Goal: Task Accomplishment & Management: Manage account settings

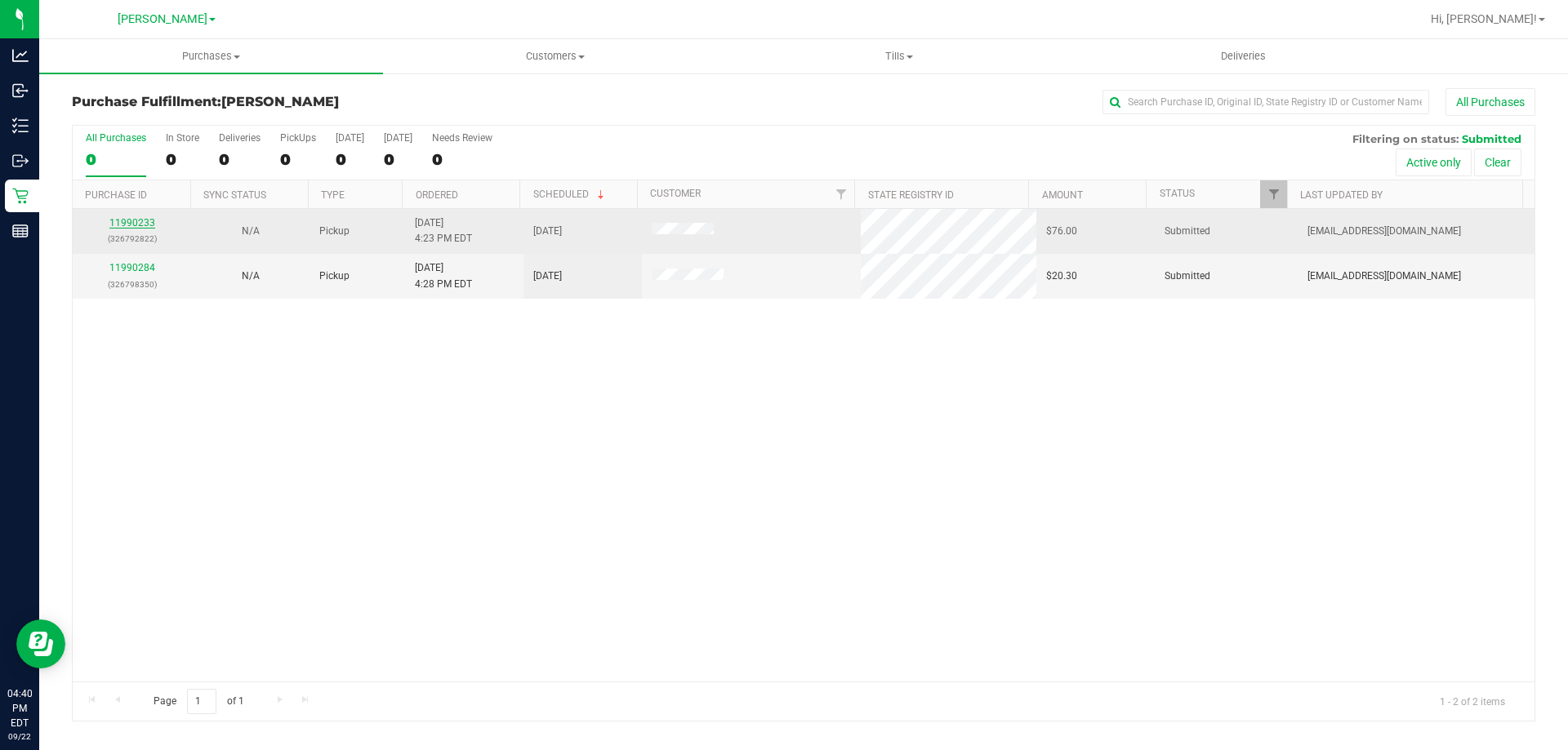
click at [119, 221] on link "11990233" at bounding box center [132, 223] width 46 height 12
click at [138, 220] on link "11990233" at bounding box center [132, 223] width 46 height 12
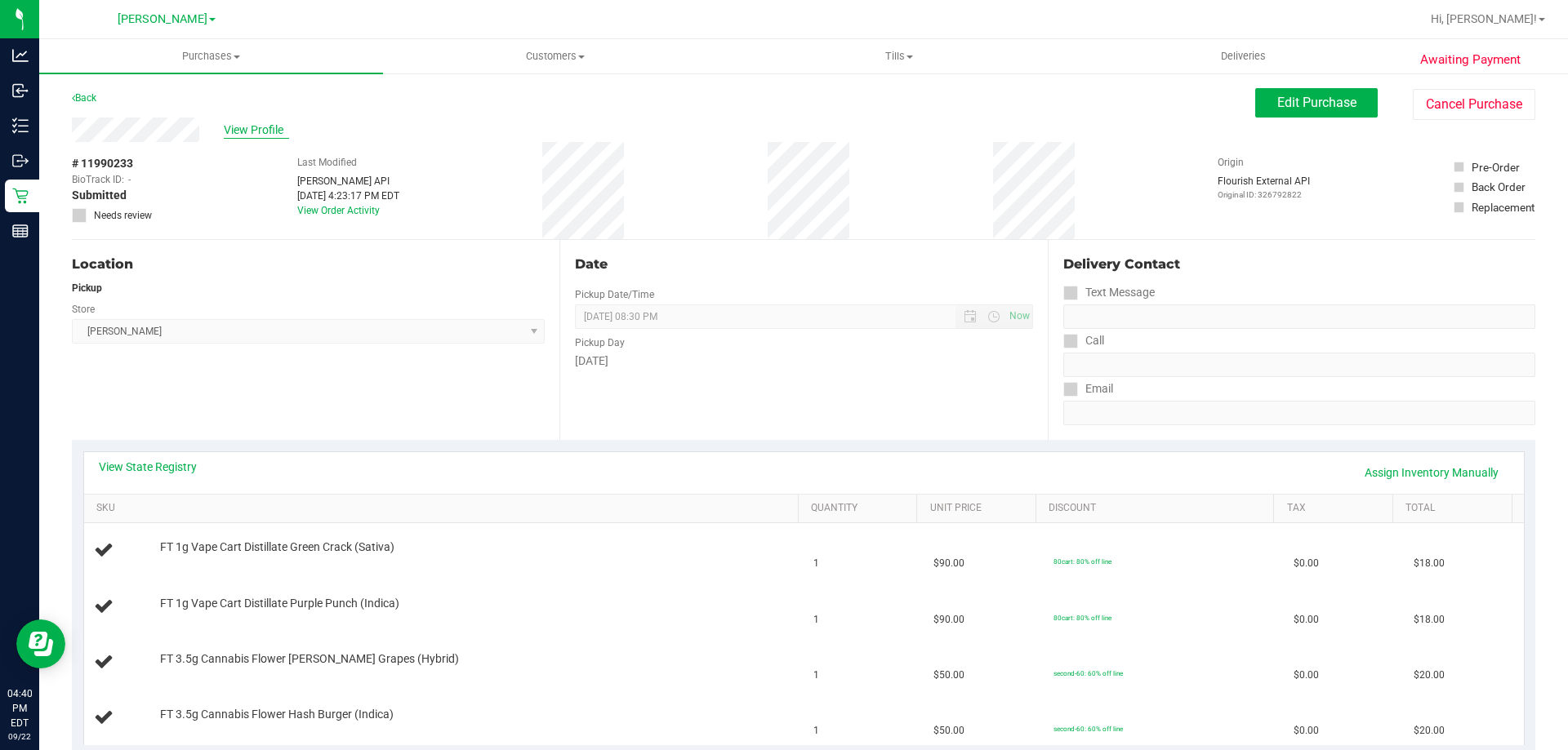
click at [269, 132] on span "View Profile" at bounding box center [257, 130] width 65 height 17
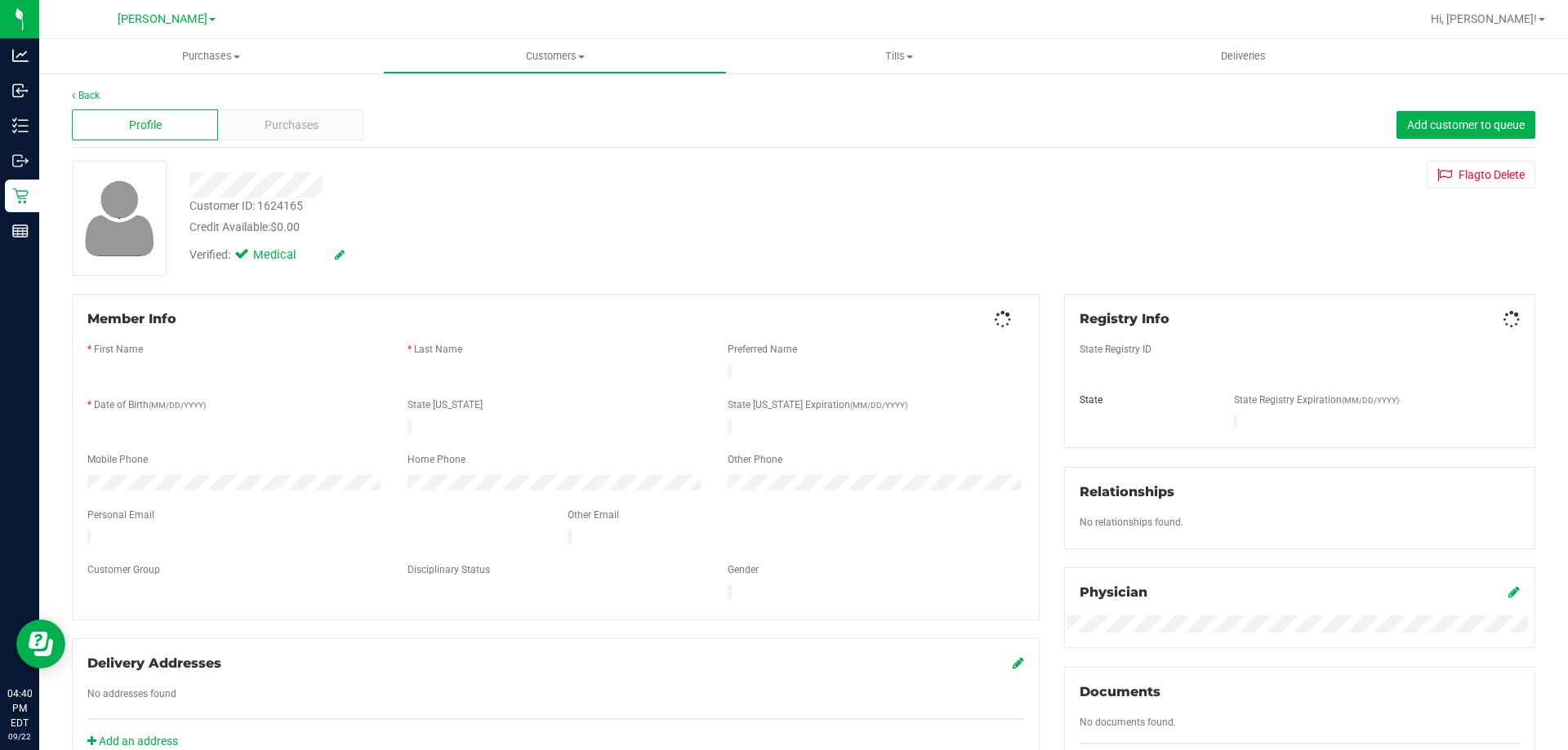
click at [288, 128] on span "Purchases" at bounding box center [291, 125] width 54 height 17
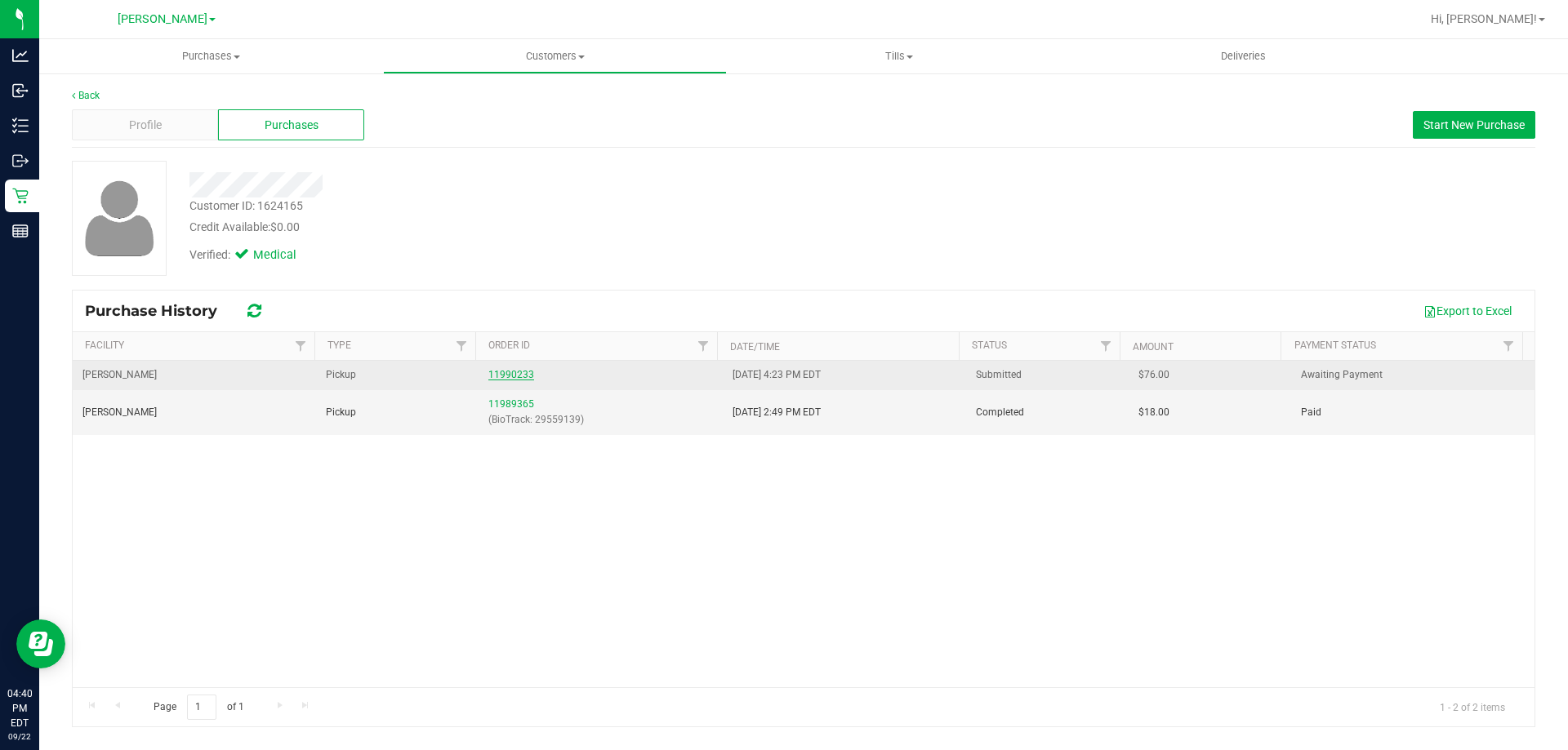
click at [515, 375] on link "11990233" at bounding box center [511, 375] width 46 height 12
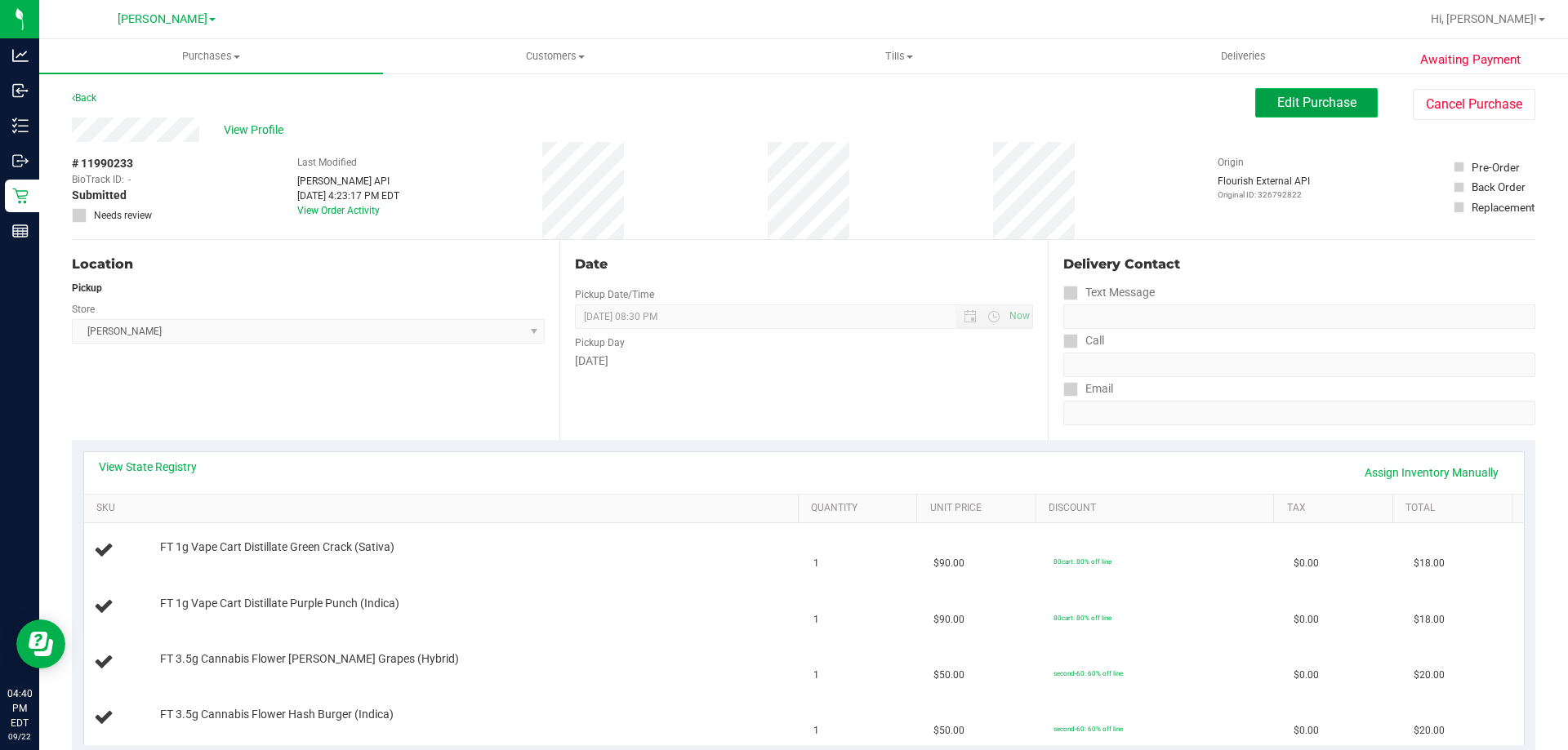
click at [1261, 106] on button "Edit Purchase" at bounding box center [1316, 102] width 122 height 29
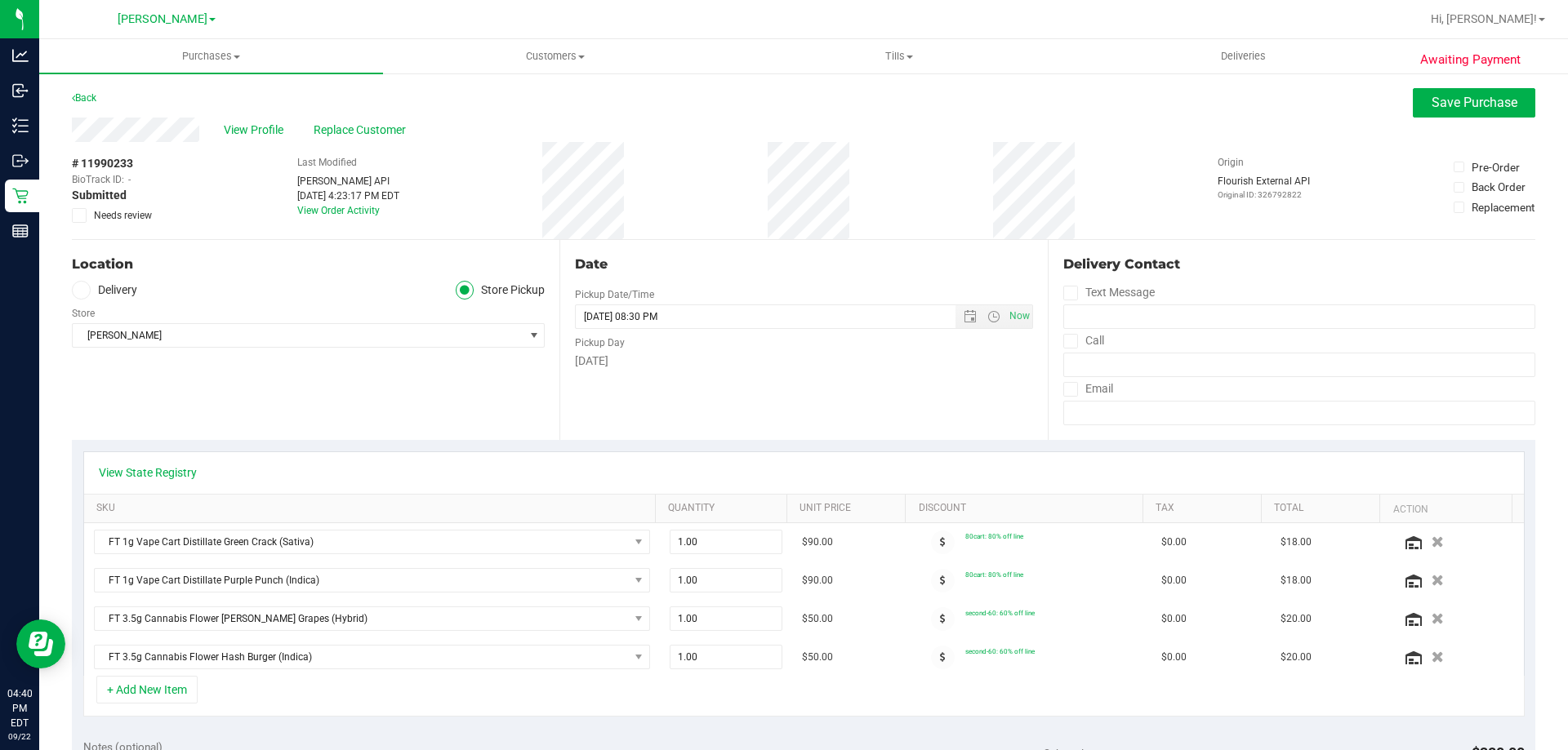
scroll to position [276, 0]
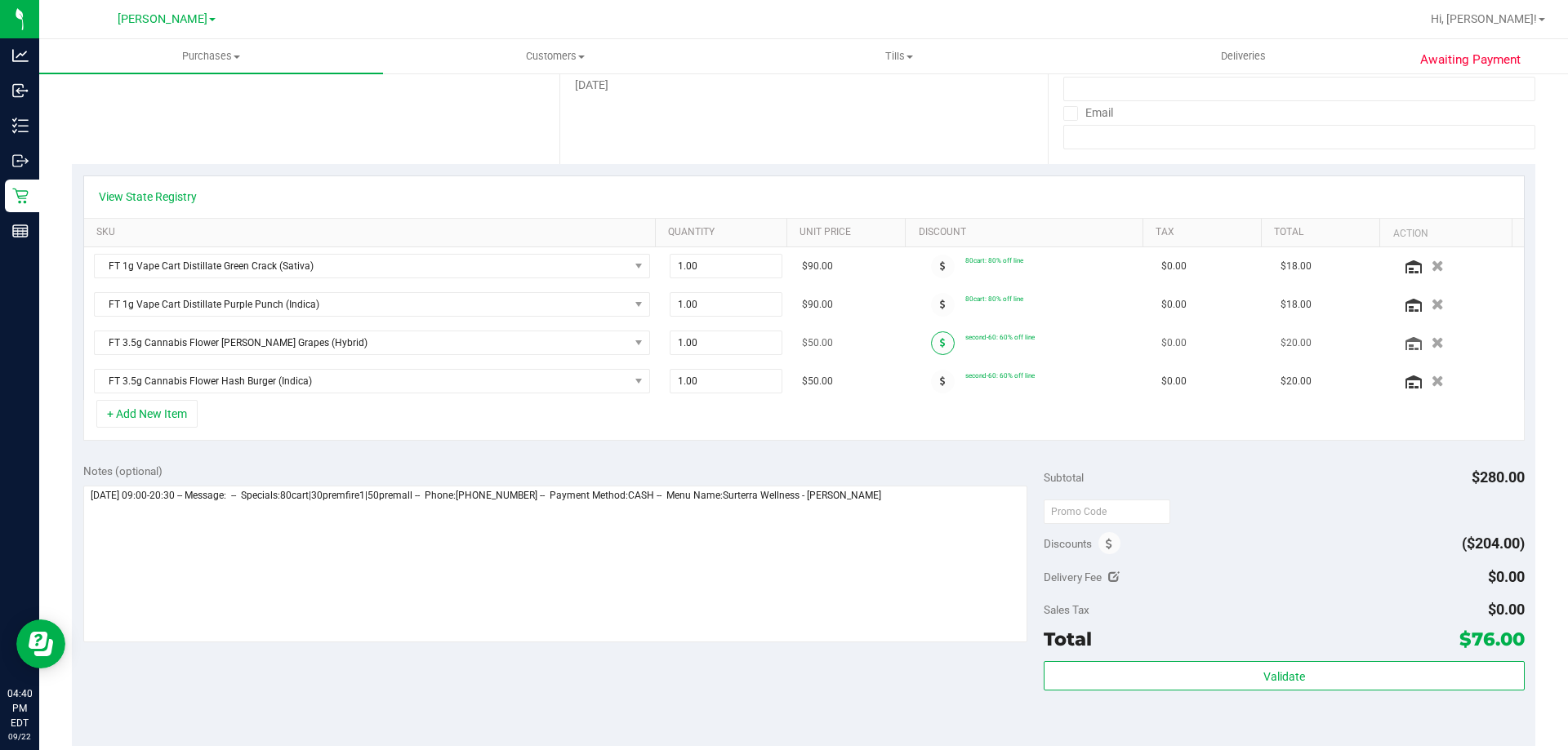
click at [934, 339] on span at bounding box center [942, 343] width 23 height 23
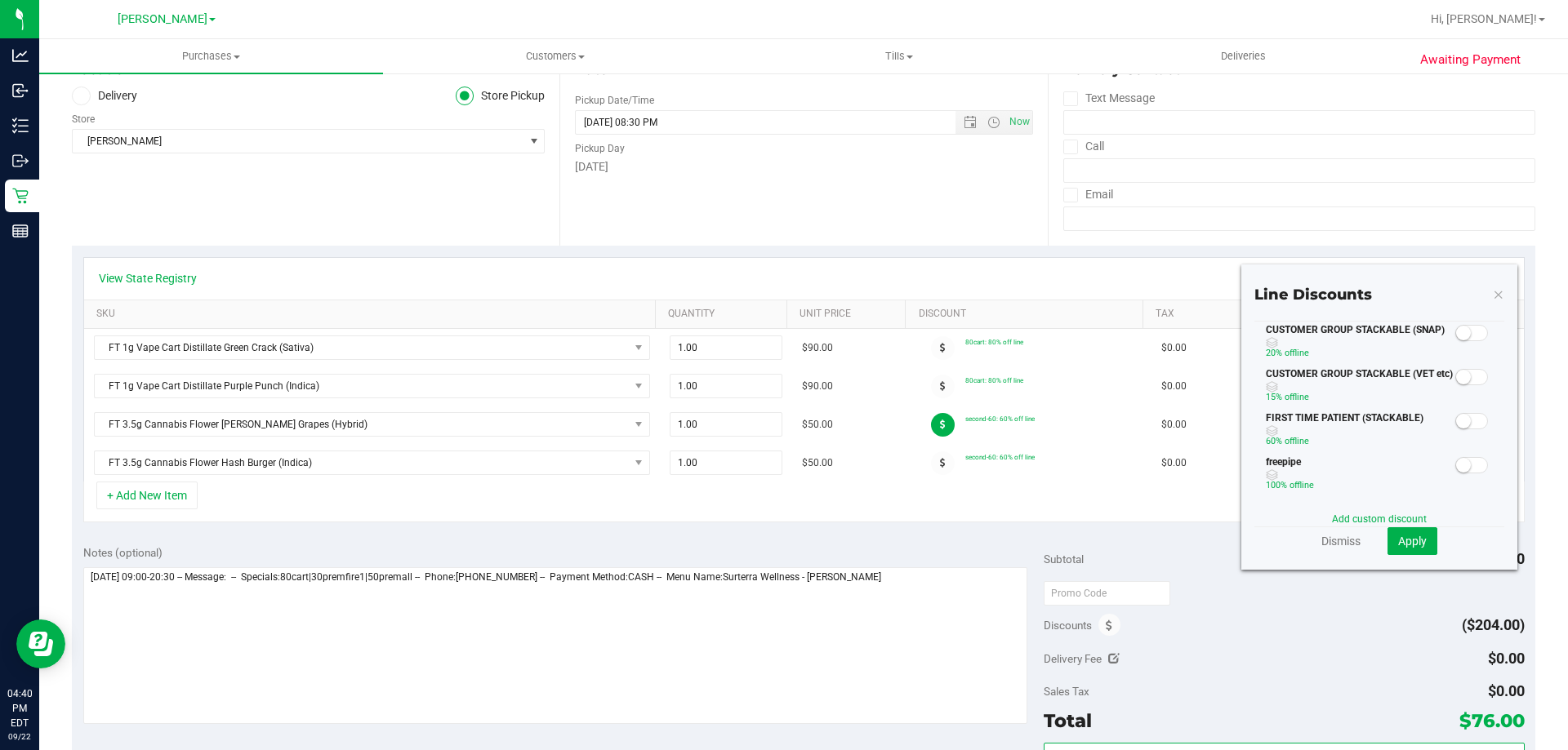
scroll to position [0, 0]
click at [1471, 463] on span at bounding box center [1471, 463] width 33 height 16
click at [1406, 545] on span "Apply" at bounding box center [1412, 541] width 29 height 13
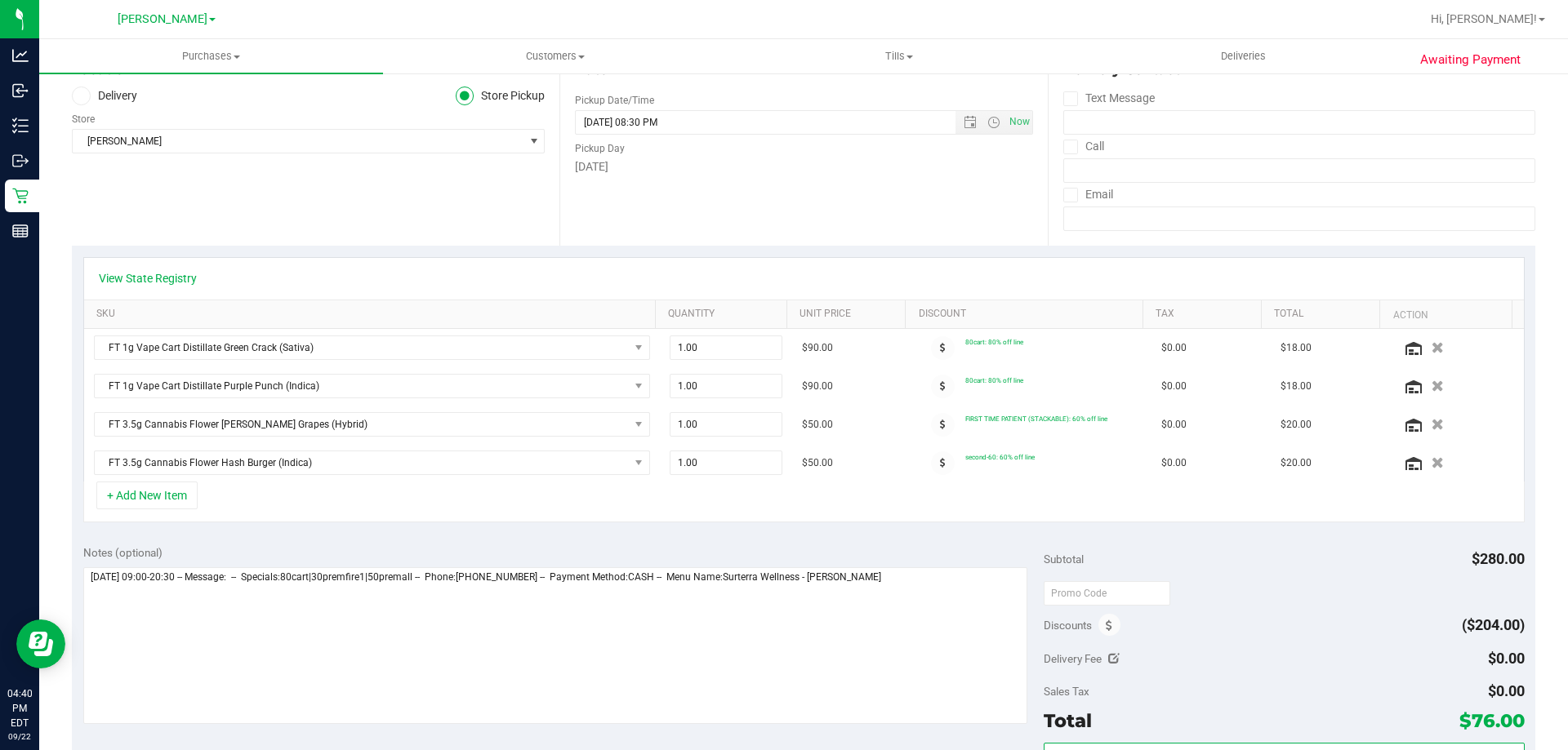
click at [940, 461] on icon at bounding box center [942, 463] width 6 height 10
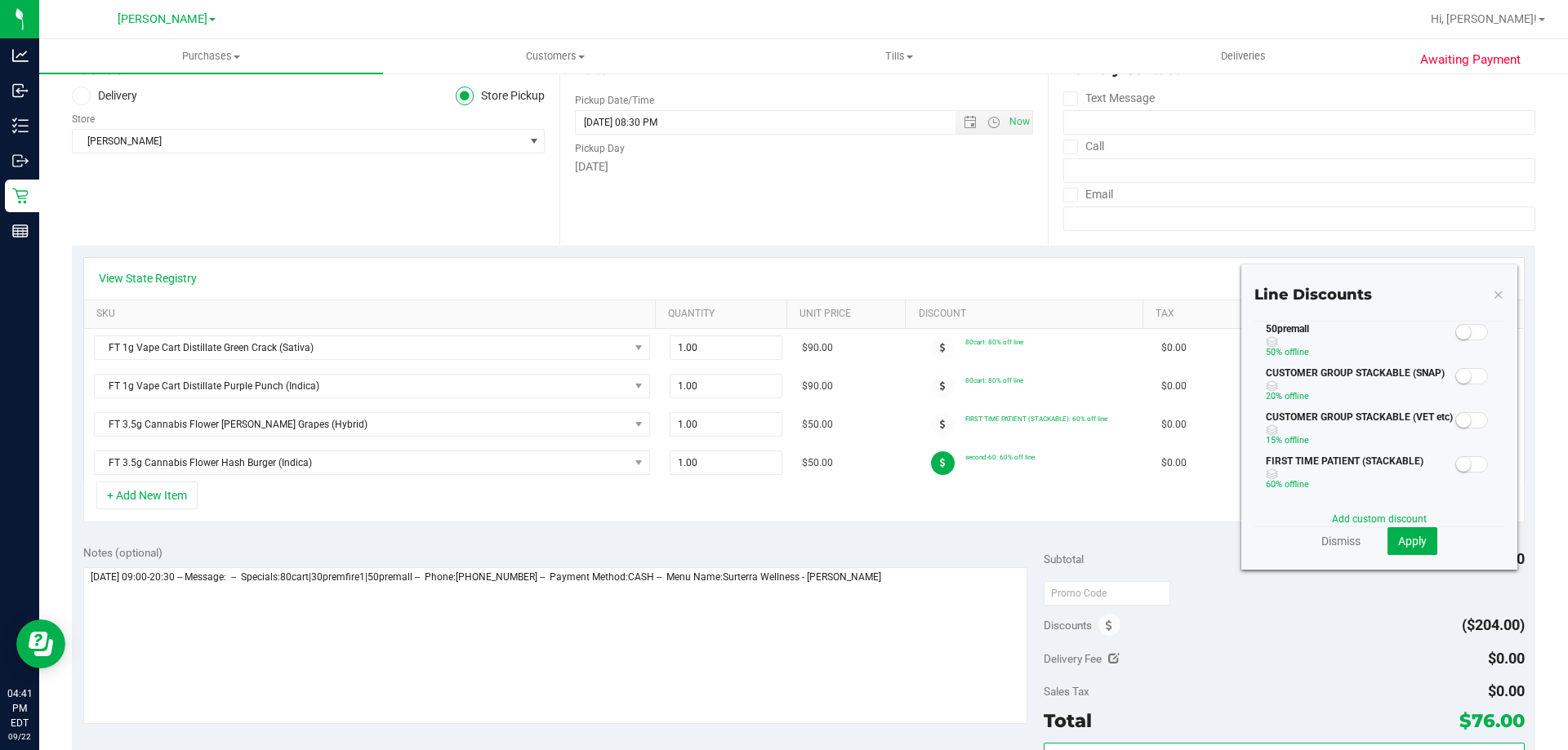
click at [1456, 463] on small at bounding box center [1463, 464] width 15 height 15
click at [1415, 546] on span "Apply" at bounding box center [1412, 541] width 29 height 13
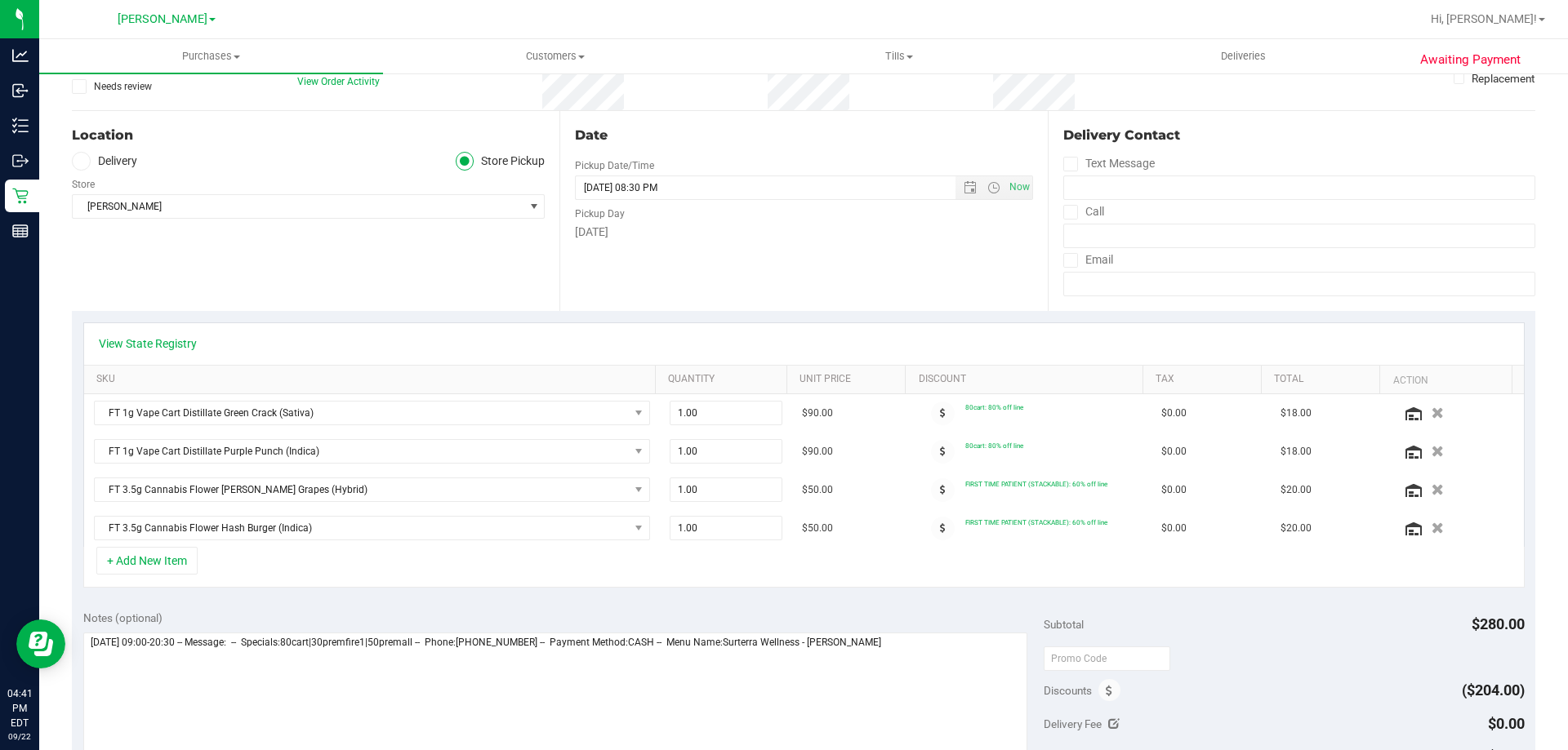
scroll to position [30, 0]
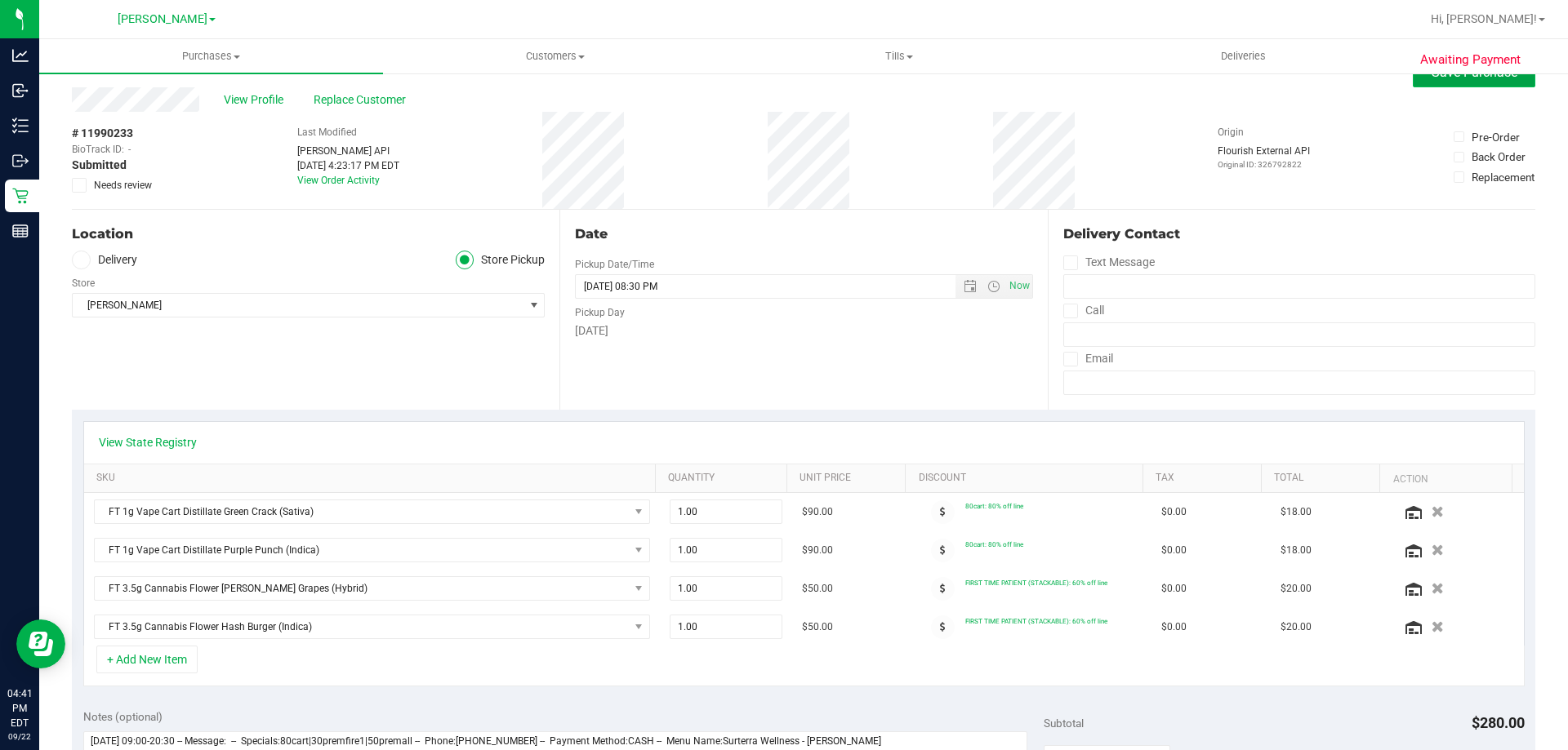
click at [1446, 85] on button "Save Purchase" at bounding box center [1474, 72] width 122 height 29
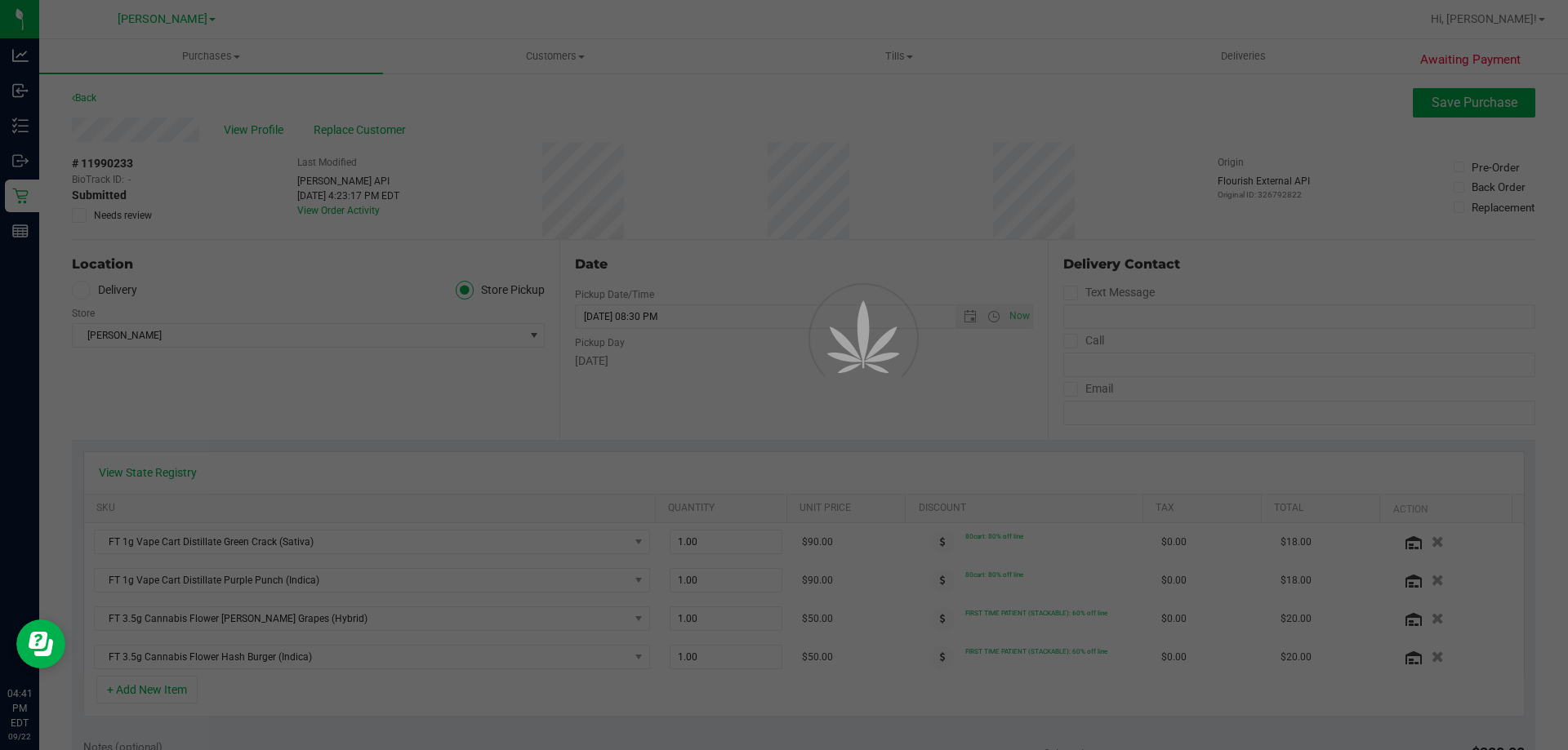
scroll to position [0, 0]
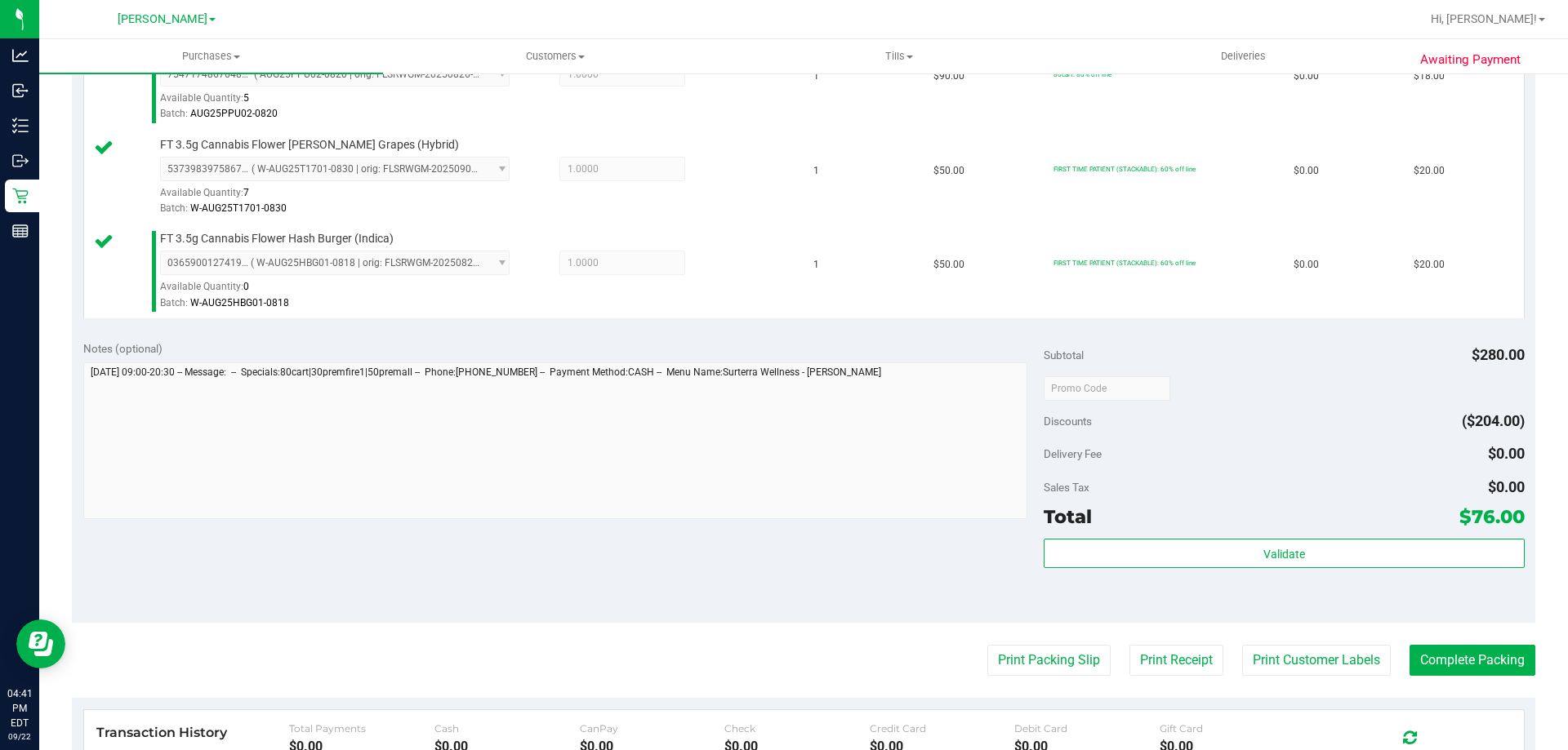
scroll to position [805, 0]
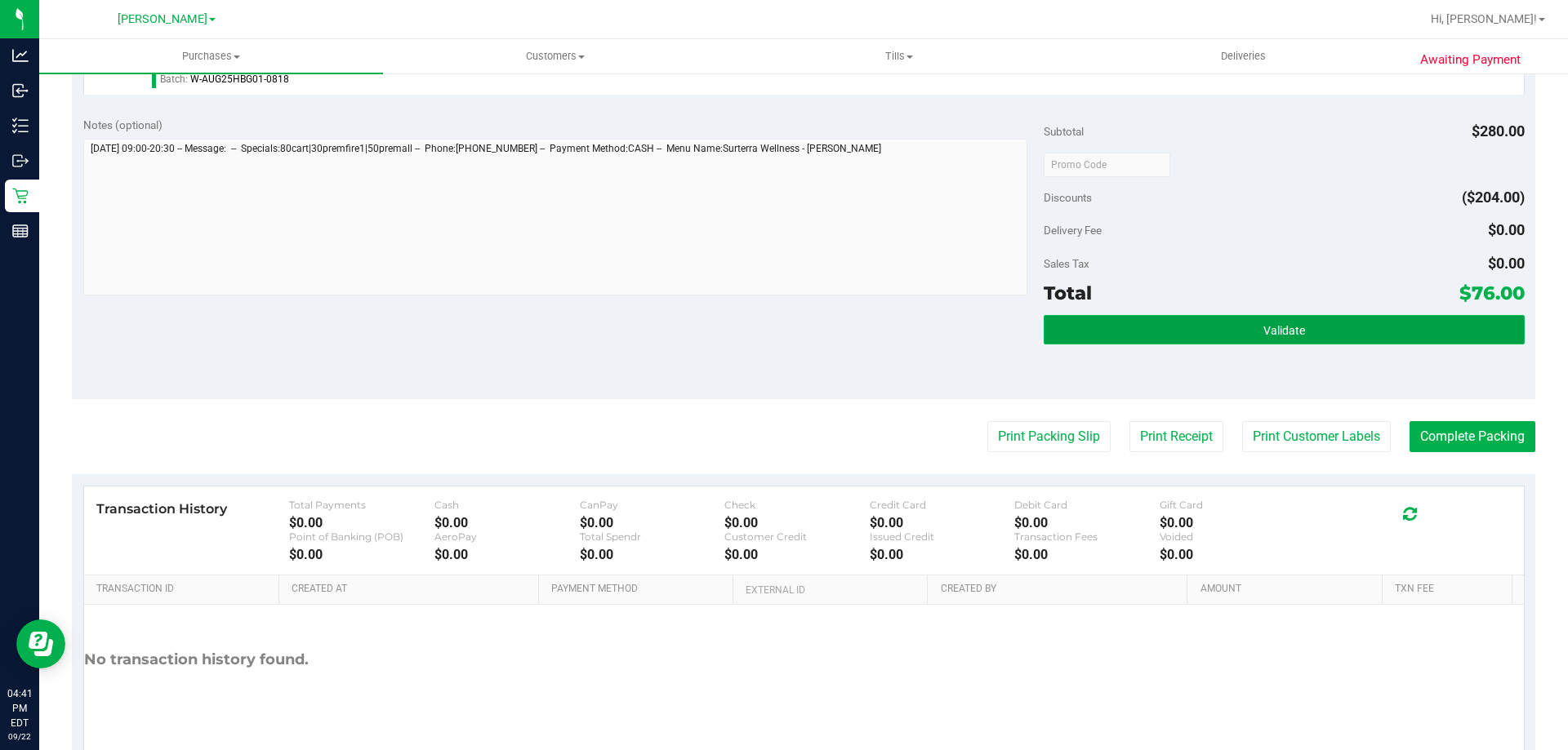
click at [1316, 315] on button "Validate" at bounding box center [1283, 329] width 480 height 29
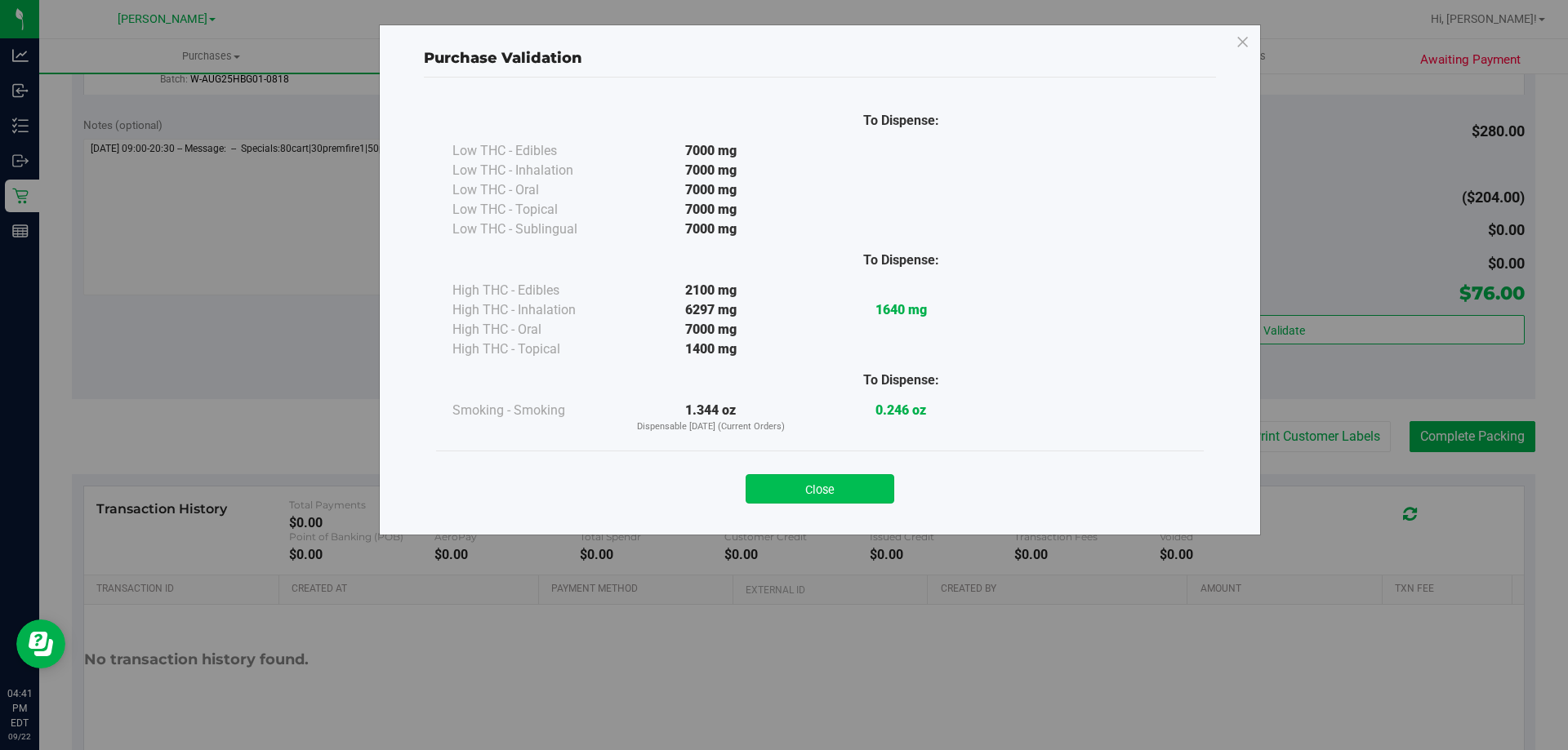
click at [842, 491] on button "Close" at bounding box center [819, 489] width 148 height 29
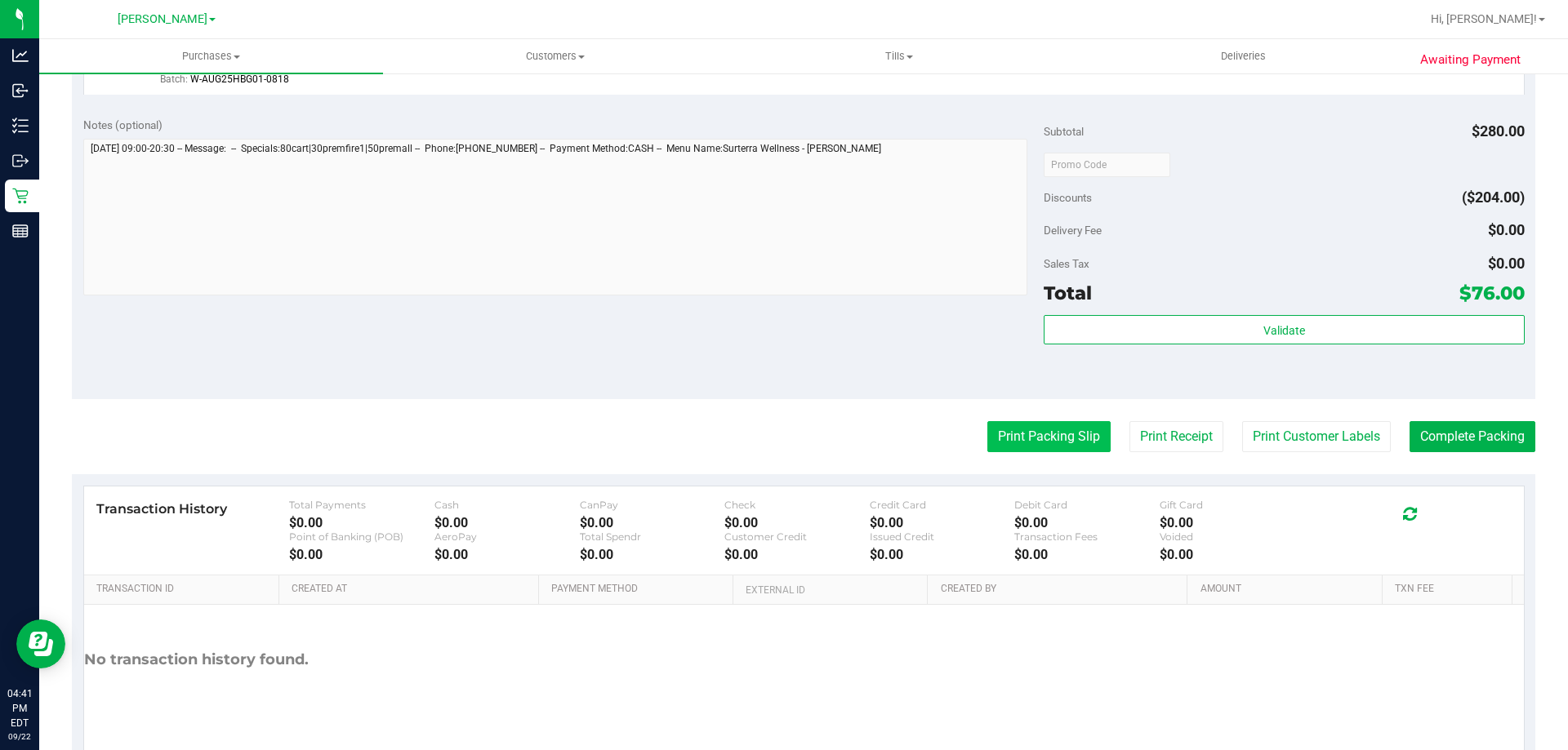
click at [1046, 443] on button "Print Packing Slip" at bounding box center [1048, 436] width 123 height 31
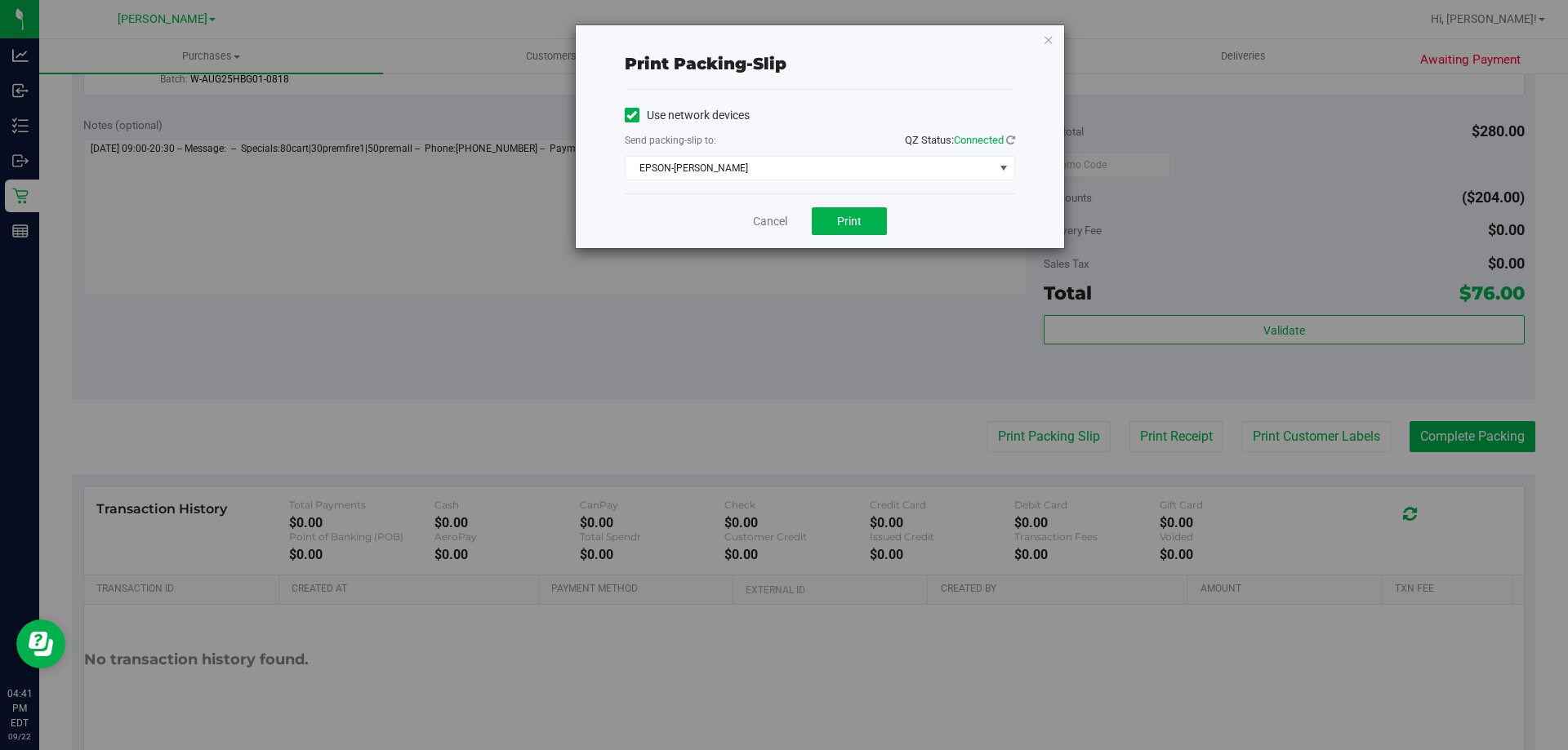
click at [887, 224] on div "Cancel Print" at bounding box center [819, 220] width 390 height 54
click at [846, 232] on div "Cancel Print" at bounding box center [819, 220] width 390 height 54
click at [851, 208] on button "Print" at bounding box center [849, 220] width 75 height 28
click at [756, 225] on link "Cancel" at bounding box center [770, 221] width 34 height 17
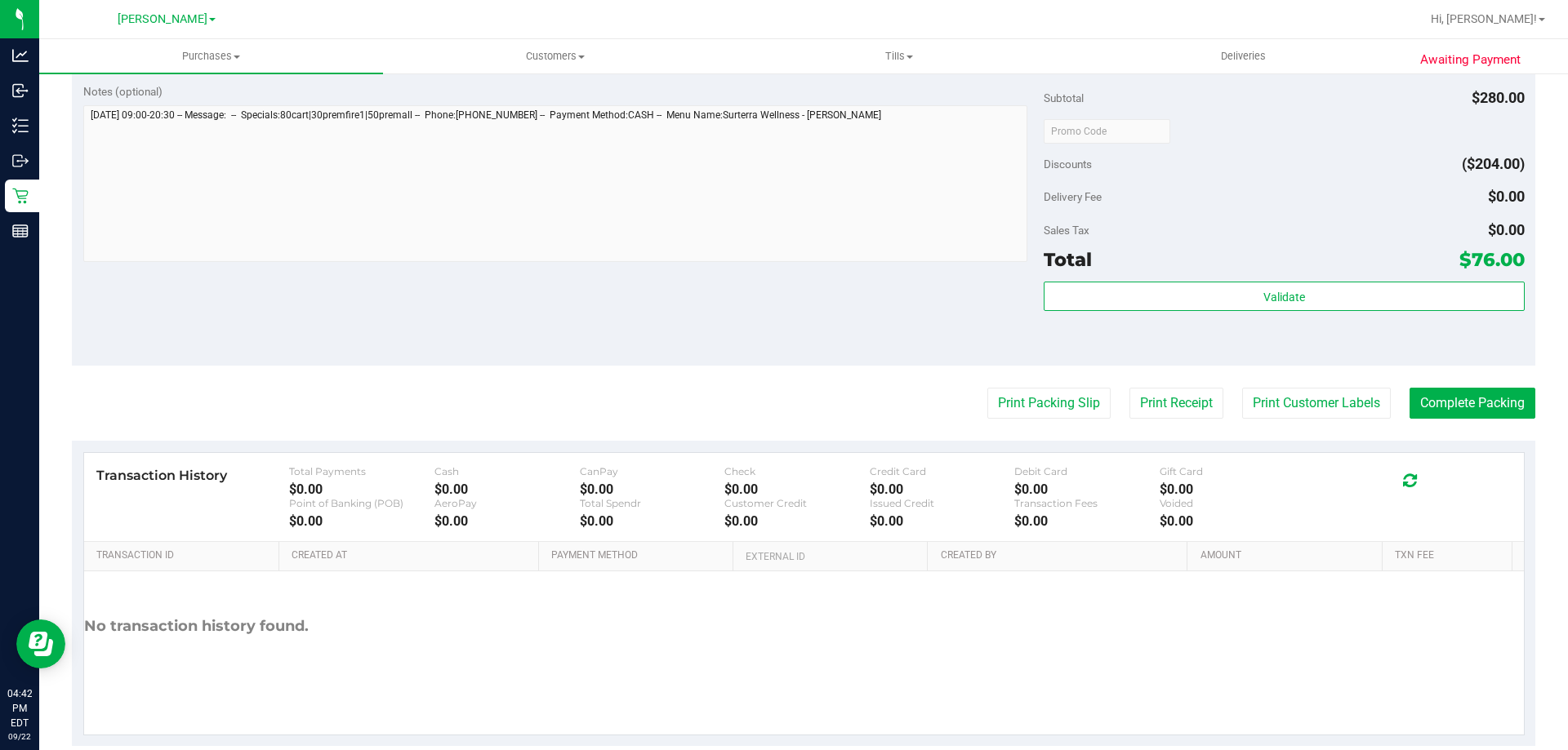
scroll to position [867, 0]
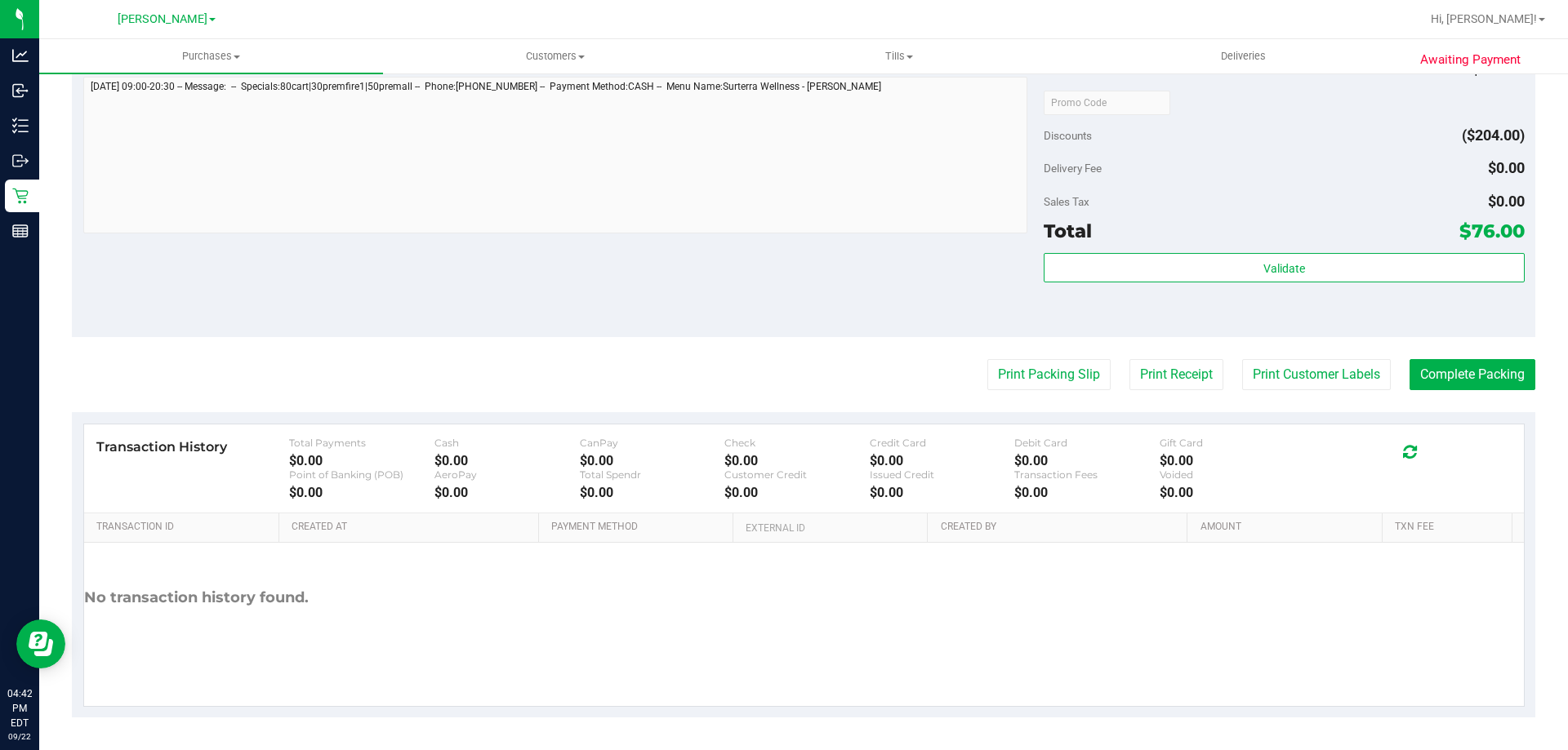
click at [1288, 237] on div "Total $76.00" at bounding box center [1283, 230] width 480 height 29
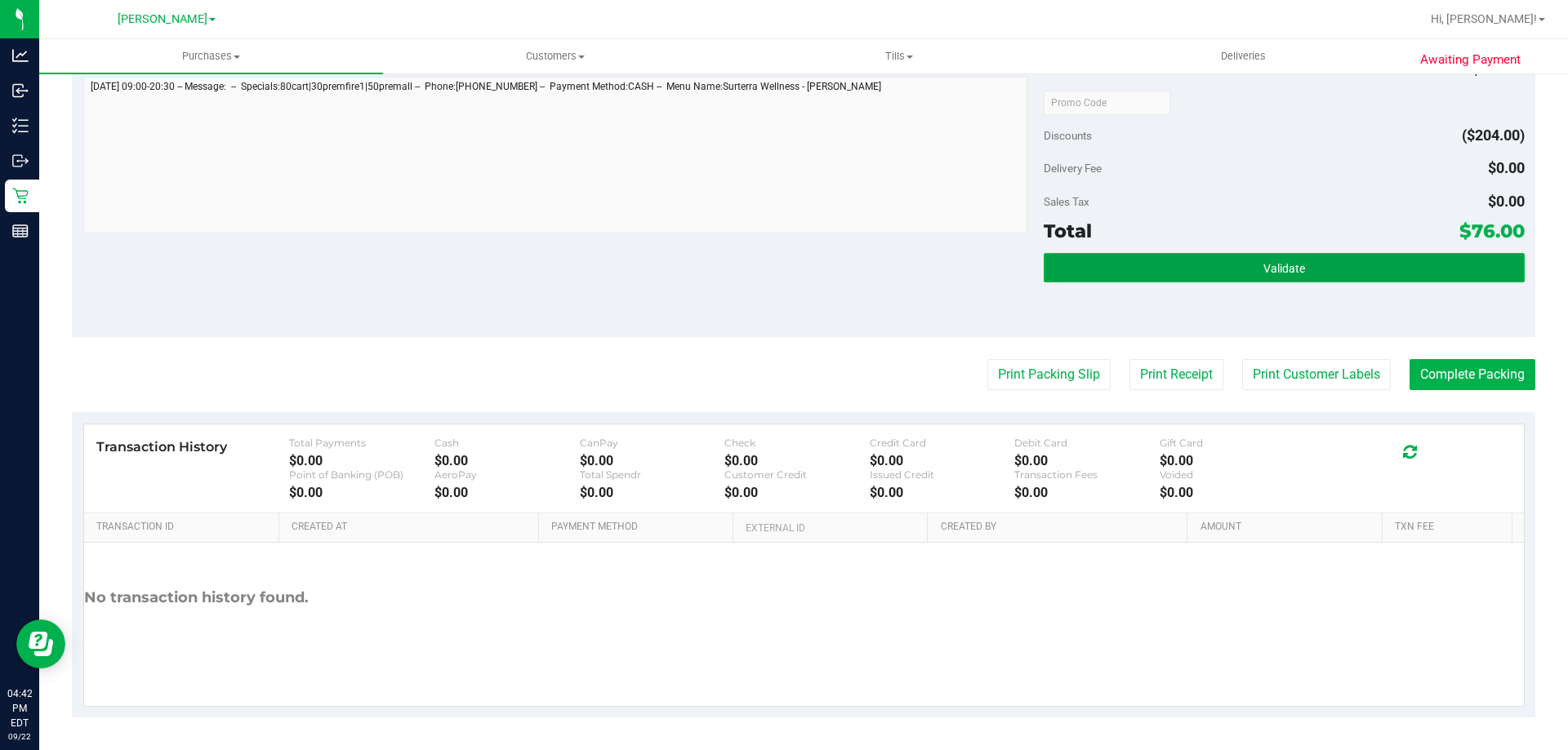
click at [1294, 269] on span "Validate" at bounding box center [1284, 269] width 42 height 13
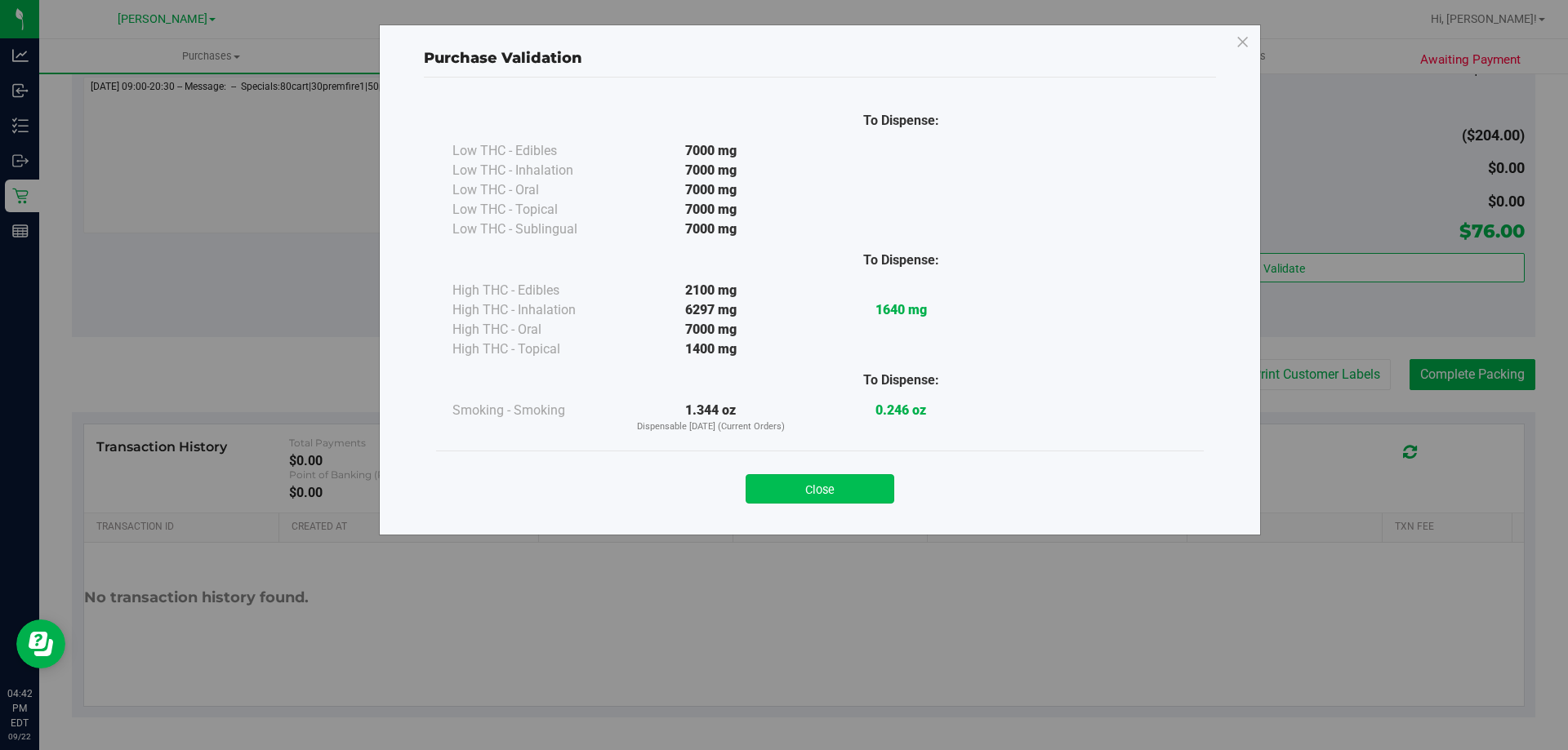
click at [850, 481] on button "Close" at bounding box center [819, 489] width 148 height 29
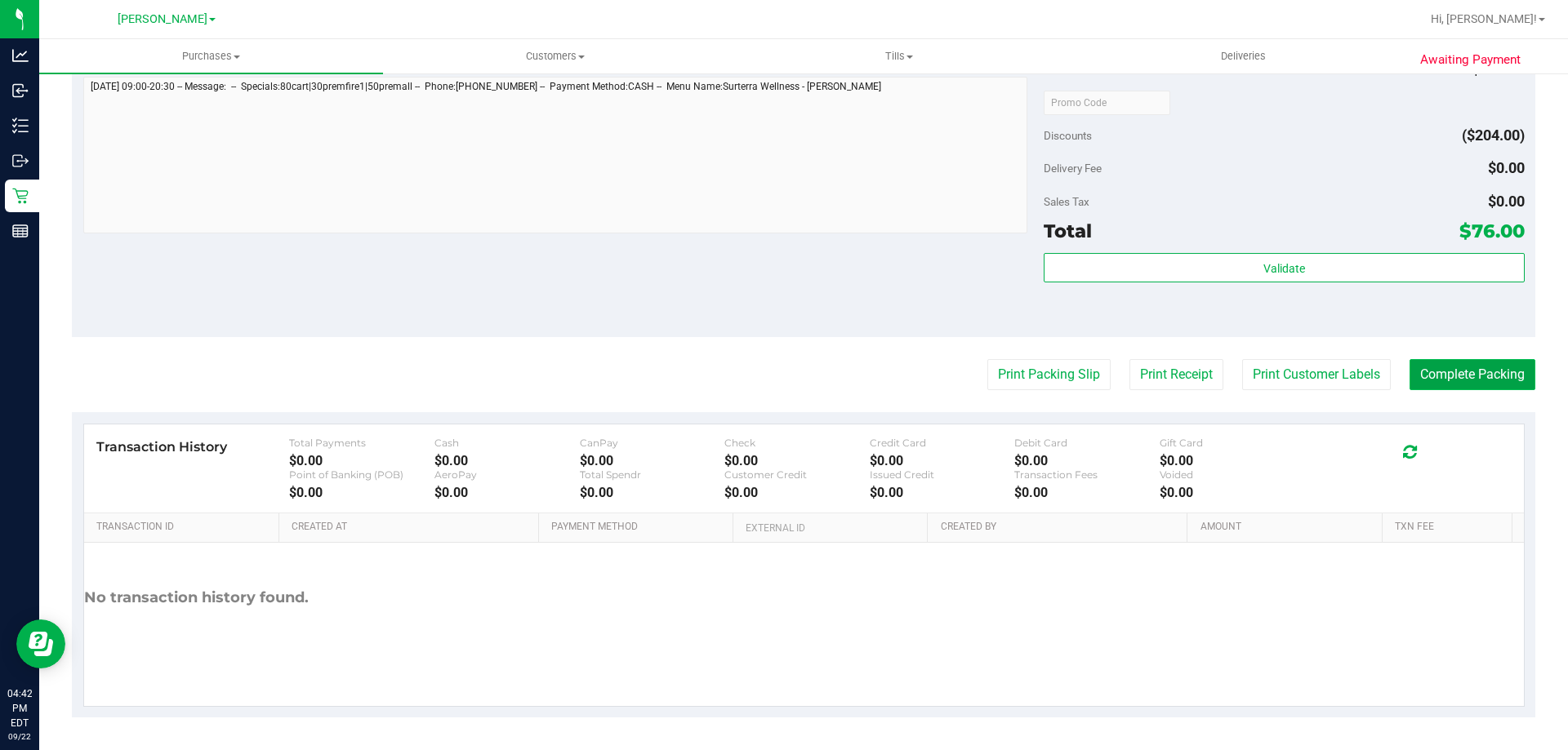
click at [1476, 376] on button "Complete Packing" at bounding box center [1472, 374] width 126 height 31
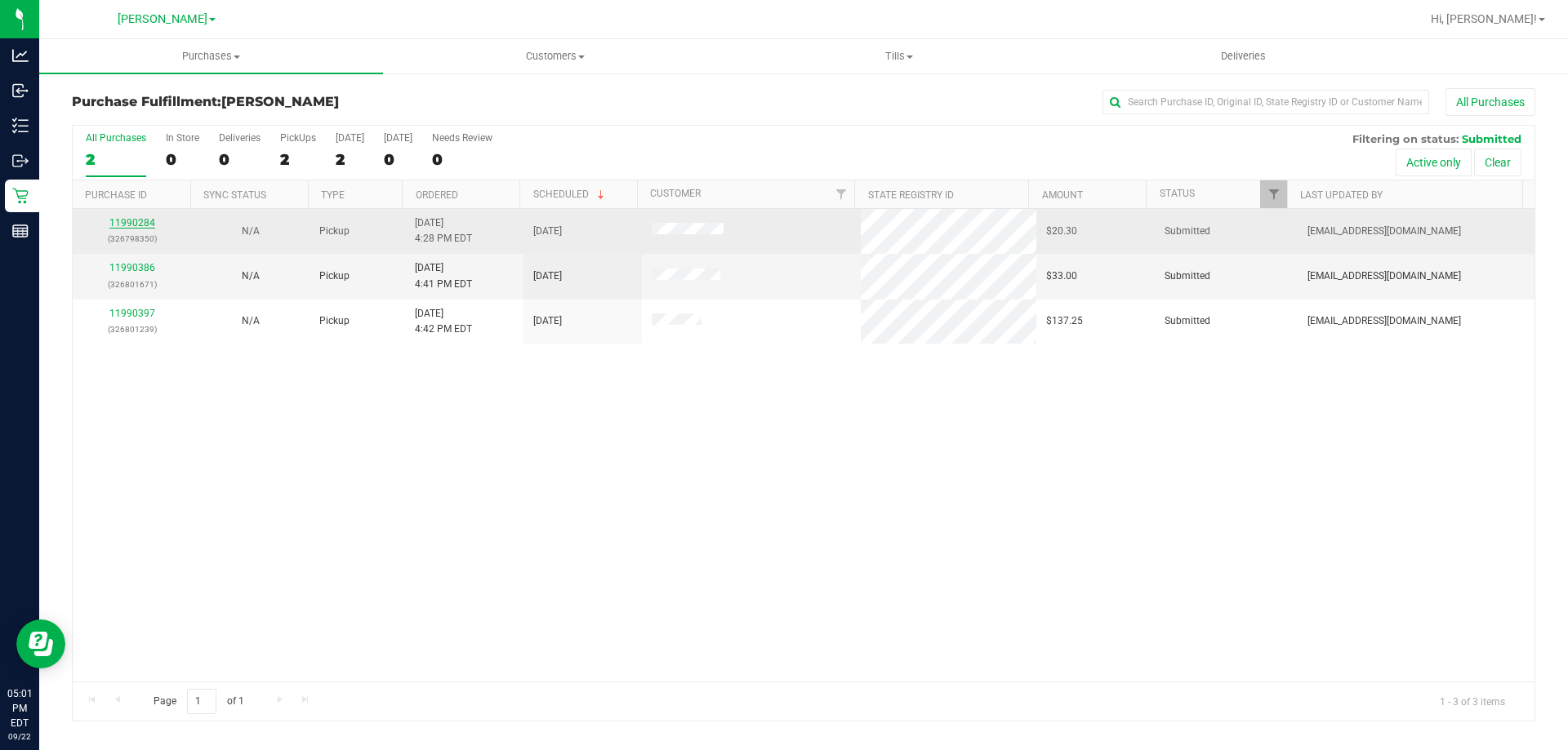
click at [116, 220] on link "11990284" at bounding box center [132, 223] width 46 height 12
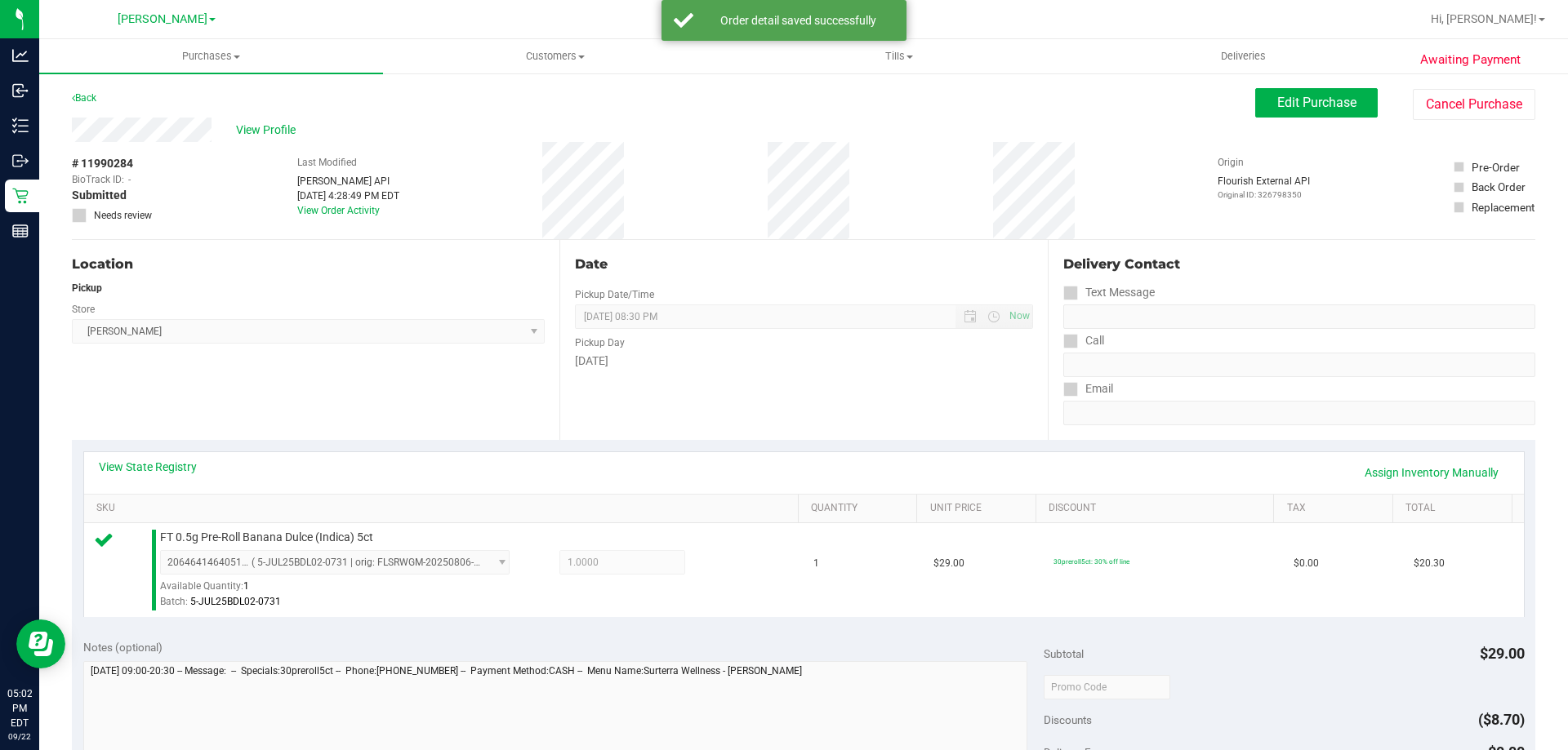
scroll to position [370, 0]
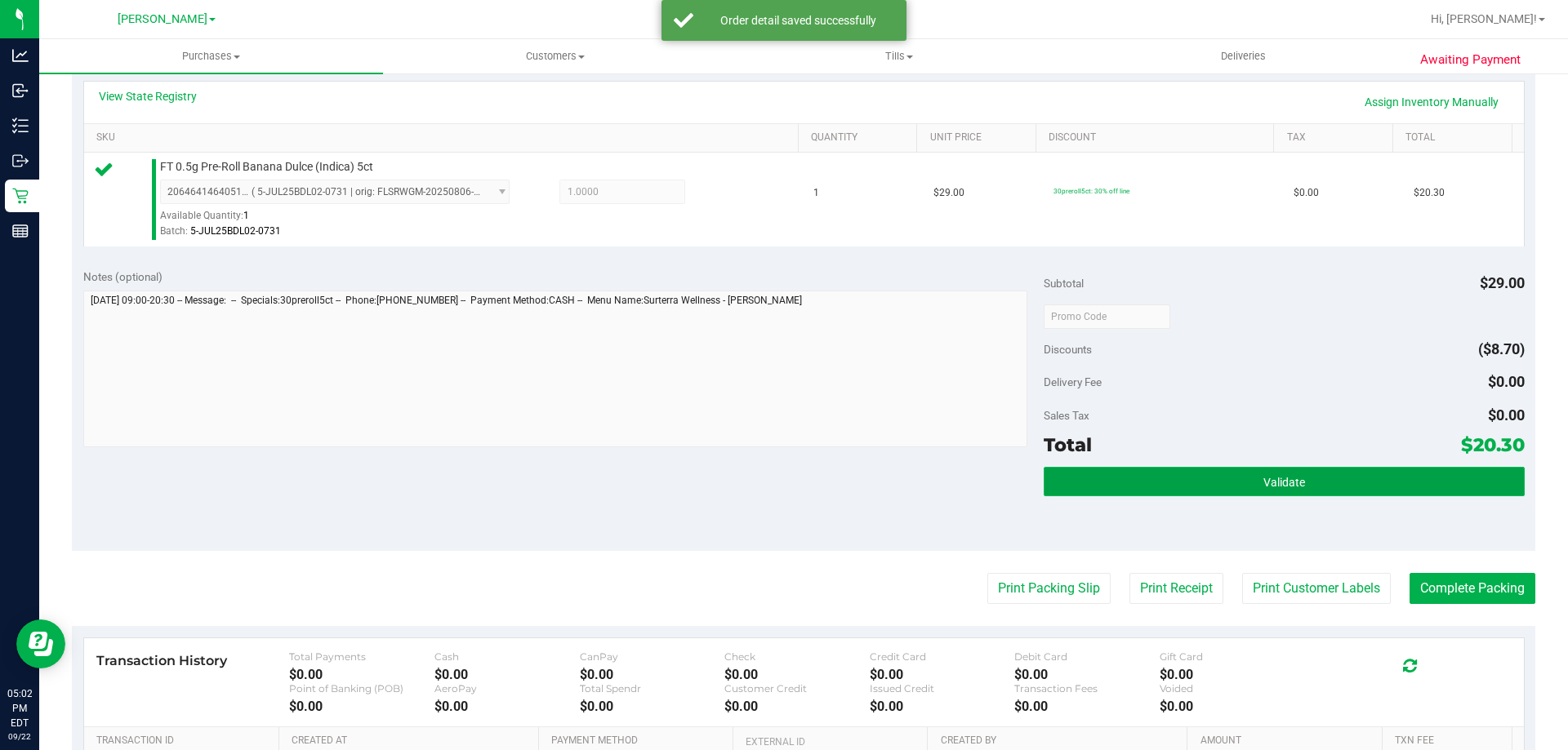
click at [1269, 483] on span "Validate" at bounding box center [1284, 483] width 42 height 13
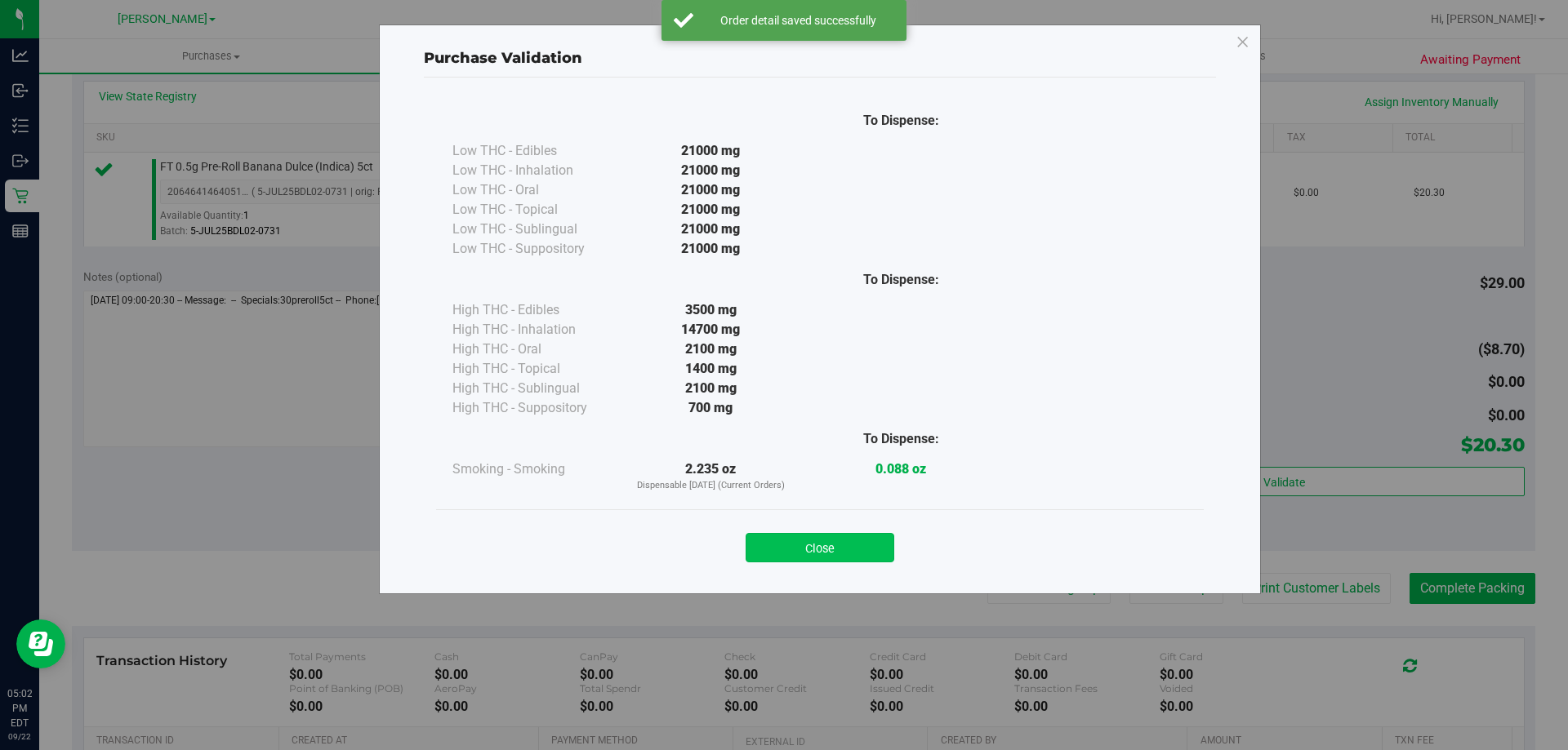
click at [809, 533] on button "Close" at bounding box center [819, 547] width 148 height 29
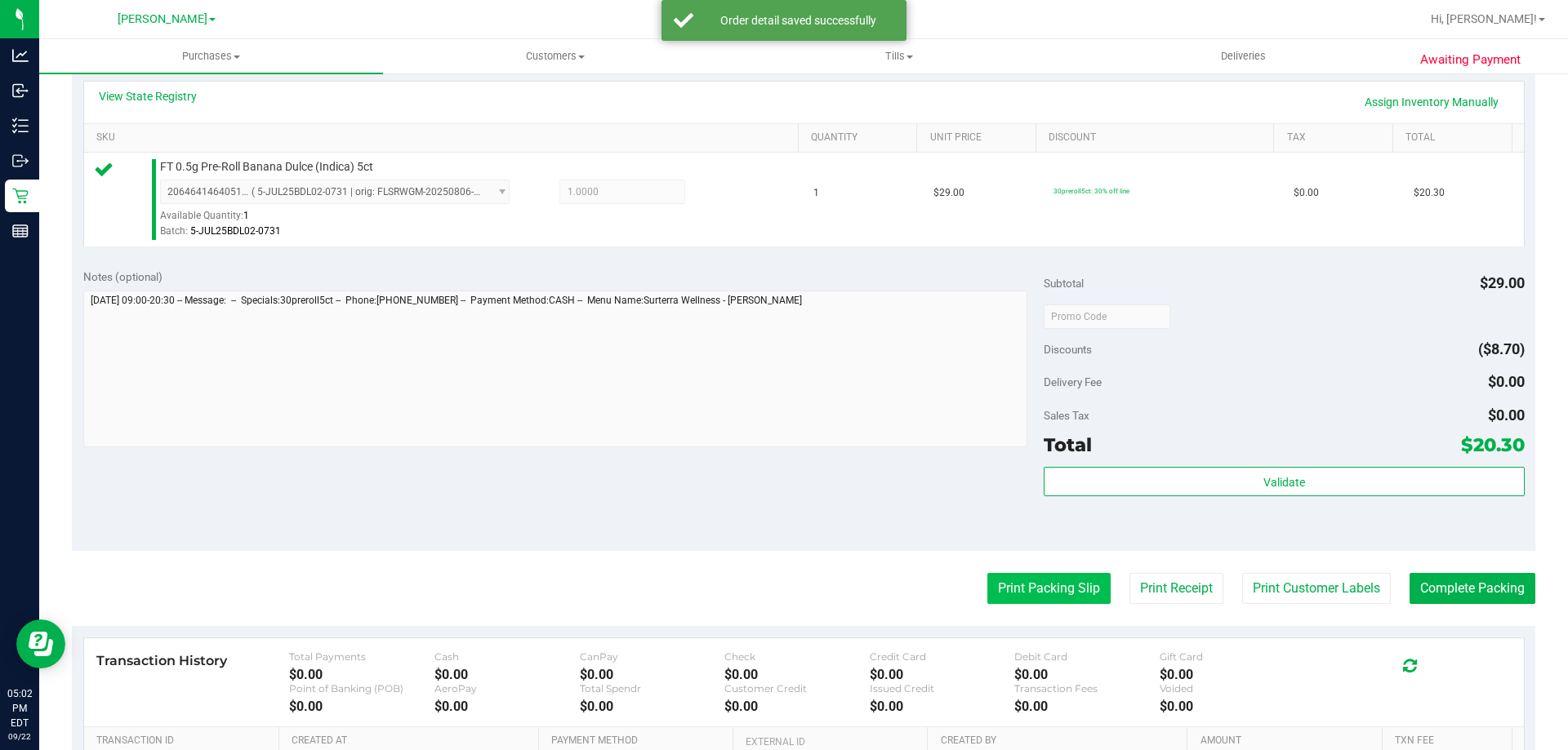
click at [1022, 592] on button "Print Packing Slip" at bounding box center [1048, 588] width 123 height 31
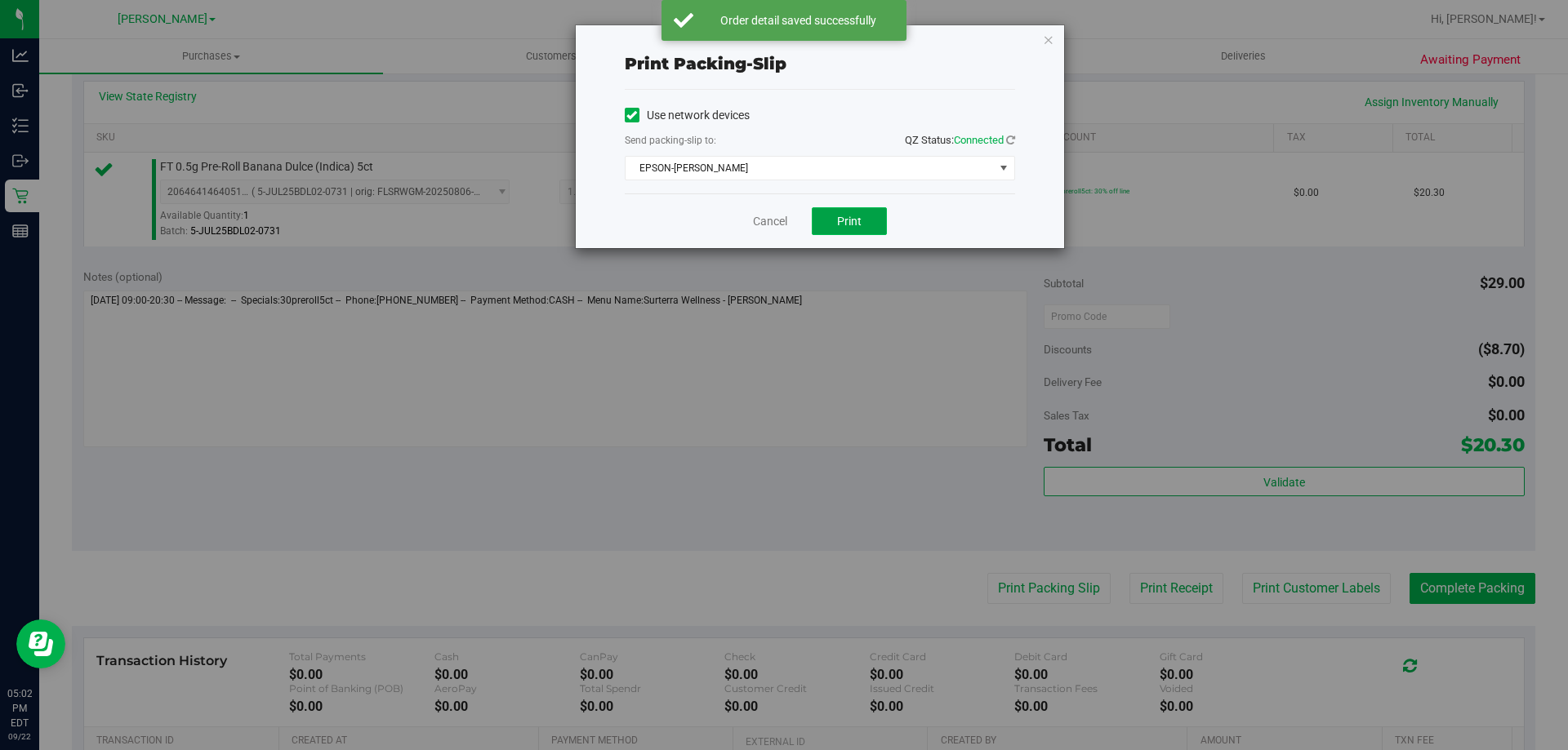
click at [837, 218] on span "Print" at bounding box center [849, 221] width 24 height 13
click at [781, 220] on link "Cancel" at bounding box center [770, 221] width 34 height 17
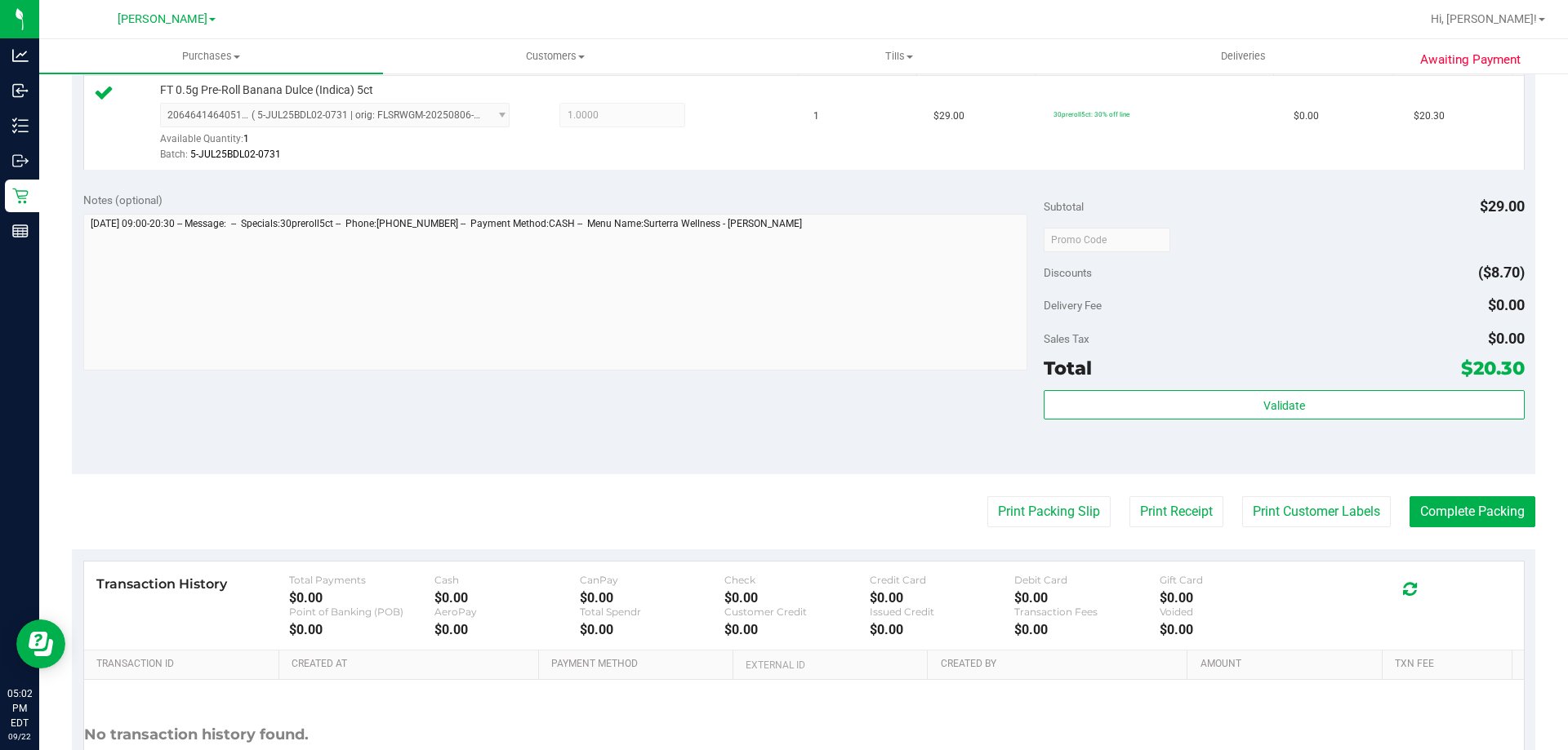
scroll to position [584, 0]
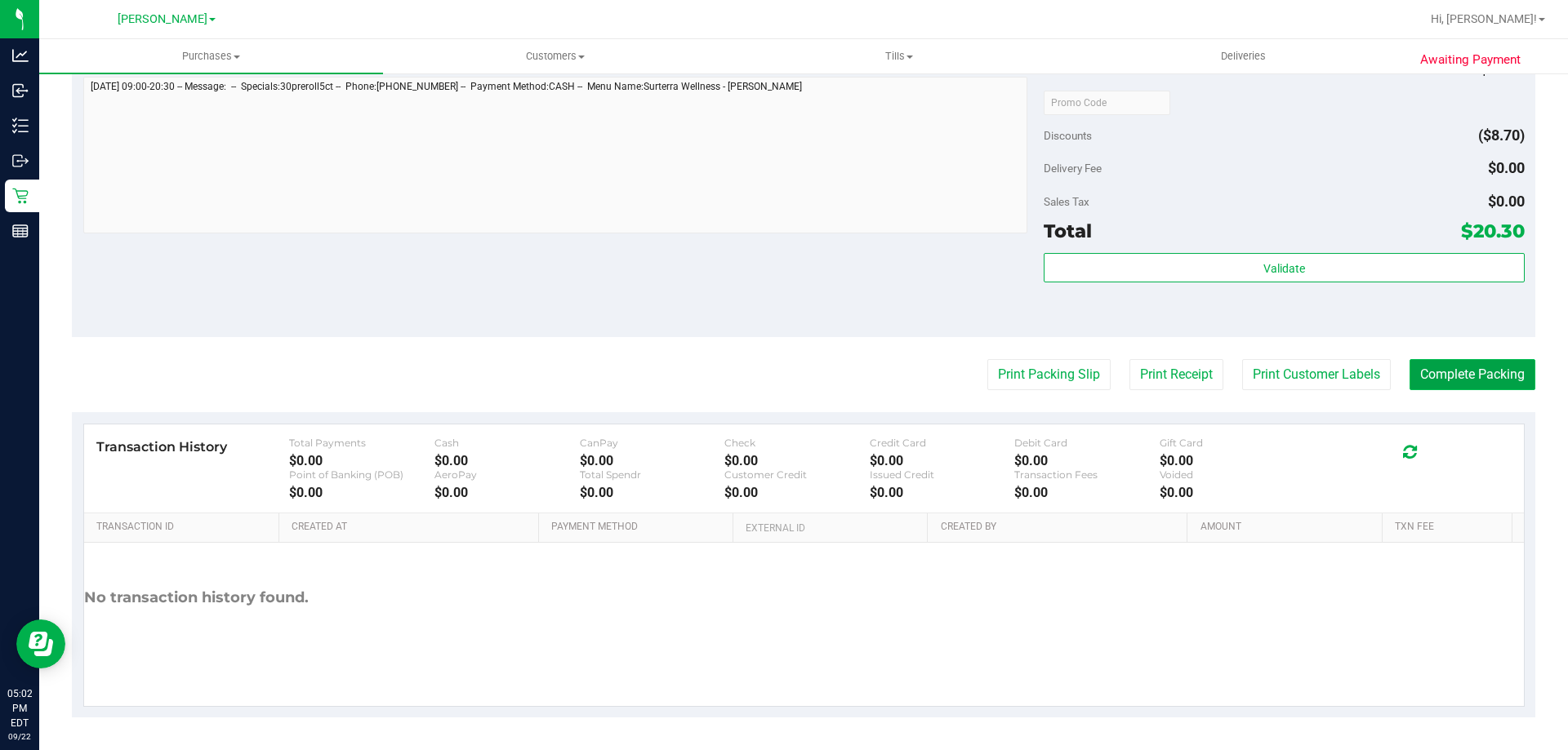
click at [1464, 365] on button "Complete Packing" at bounding box center [1472, 374] width 126 height 31
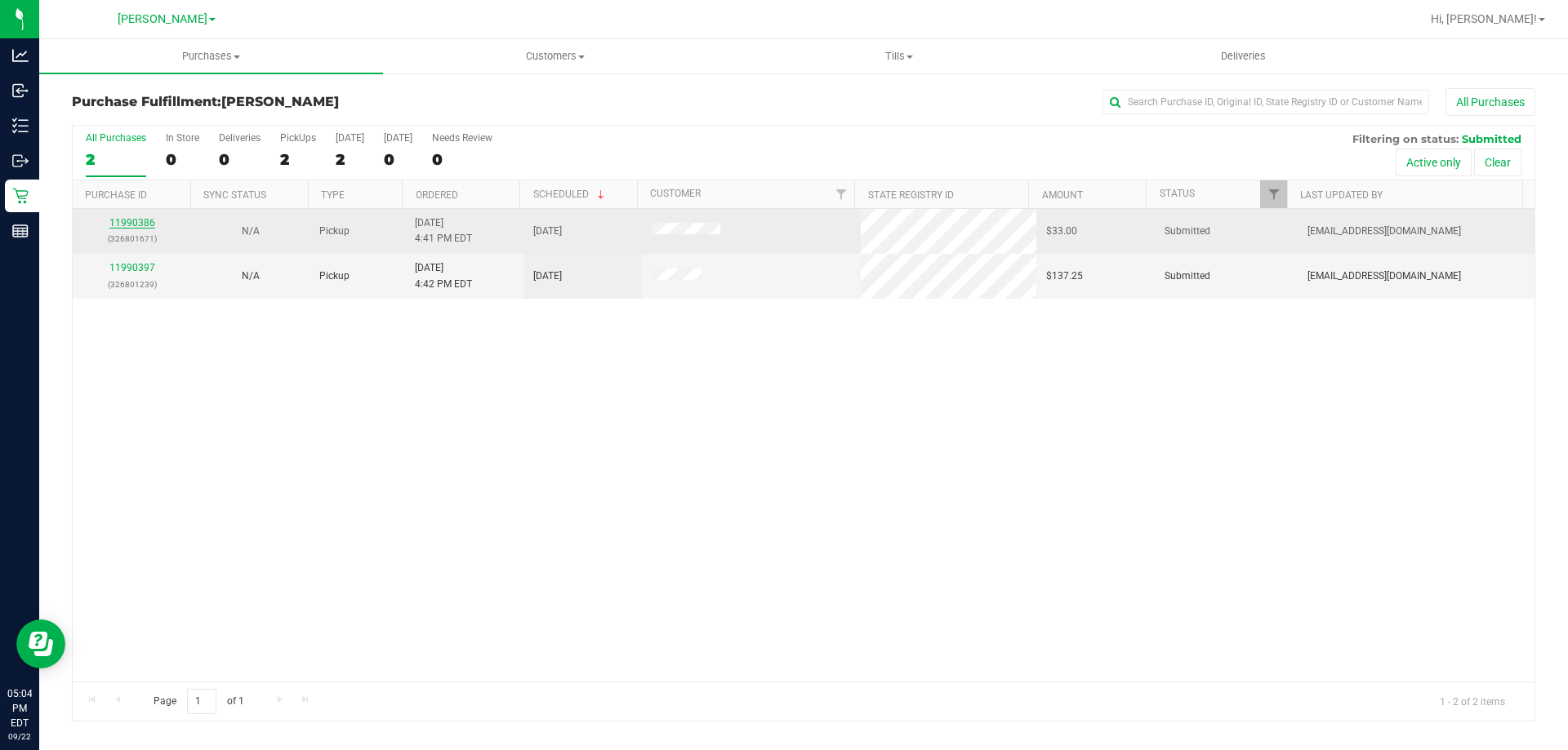
click at [147, 220] on link "11990386" at bounding box center [132, 223] width 46 height 12
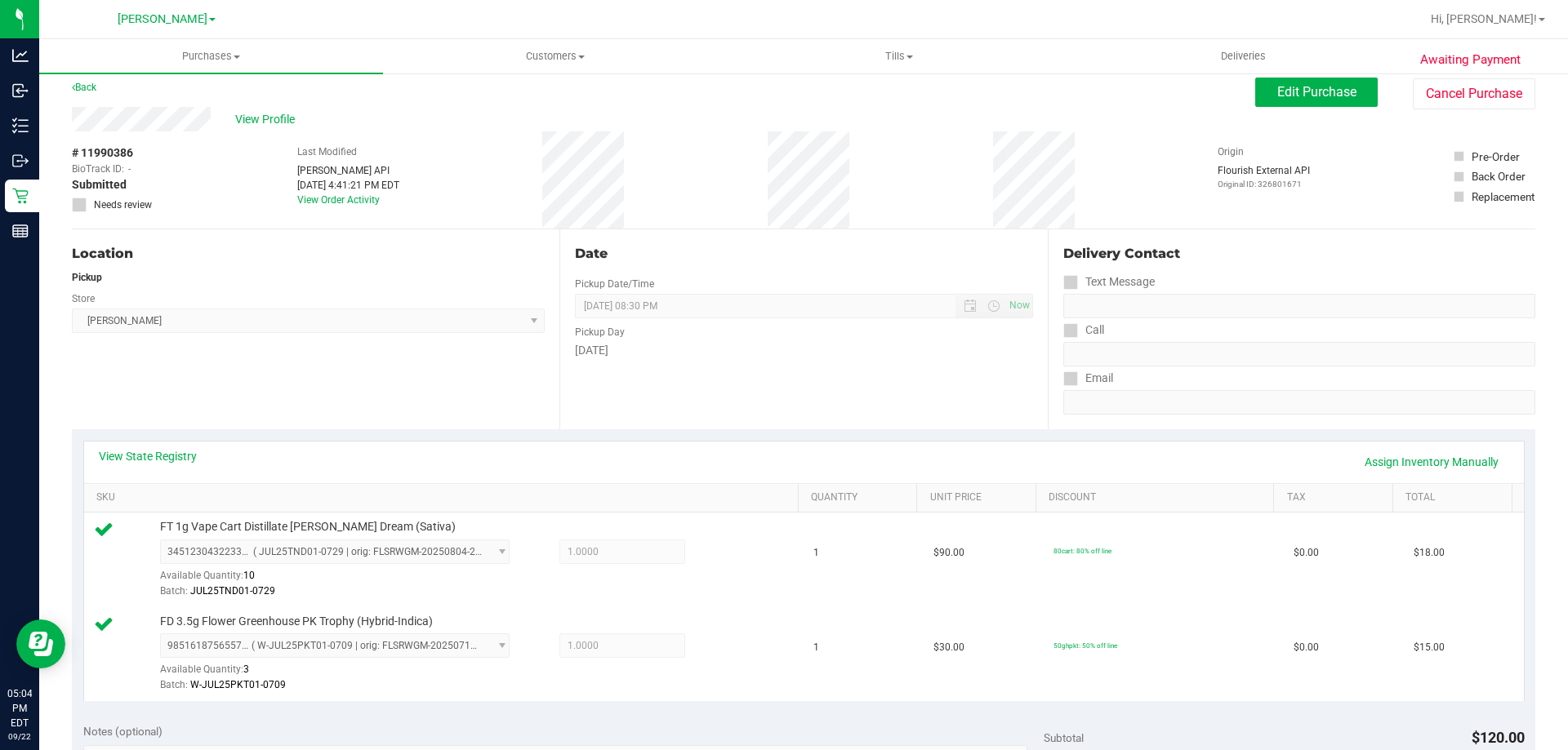
scroll to position [625, 0]
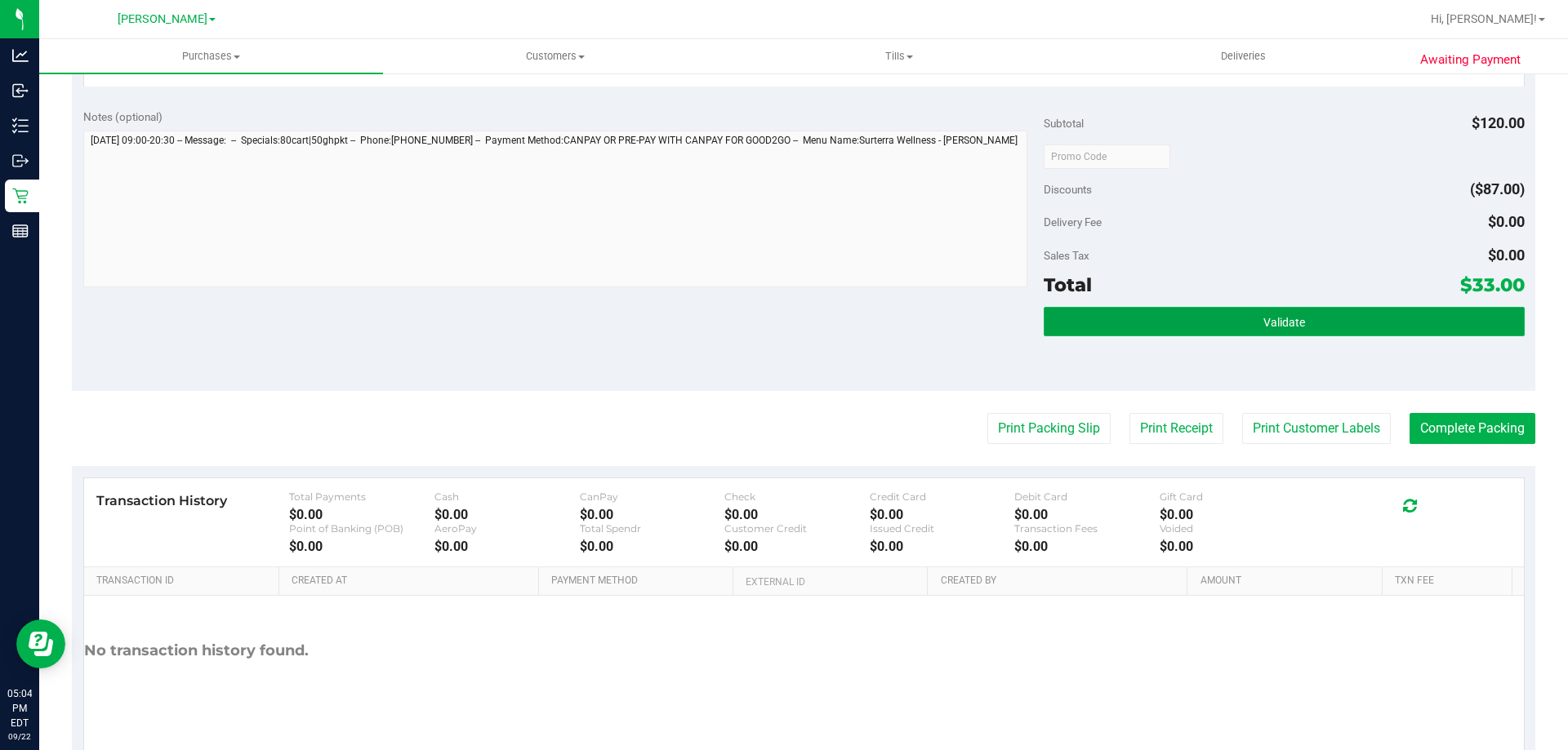
click at [1354, 330] on button "Validate" at bounding box center [1283, 321] width 480 height 29
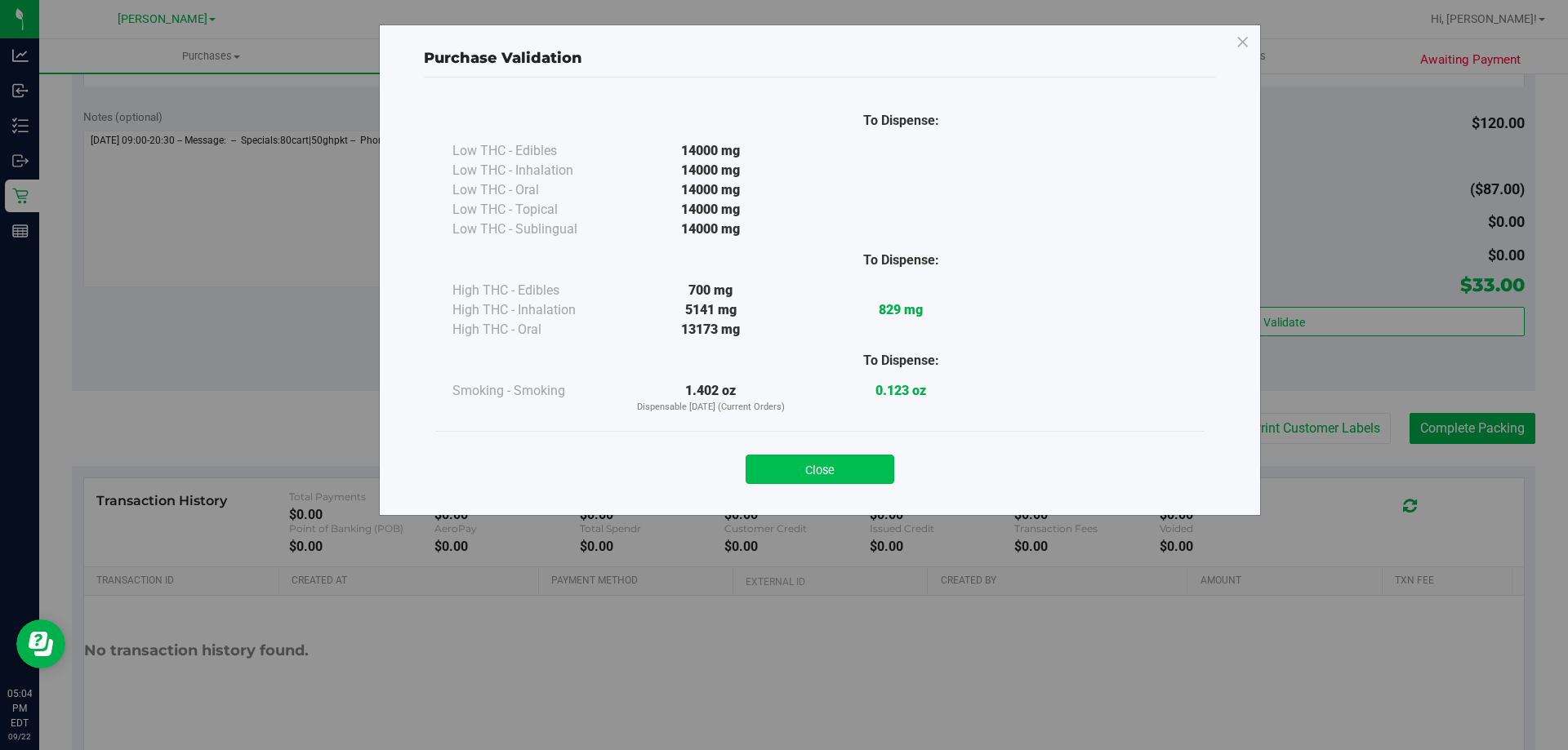
click at [801, 459] on button "Close" at bounding box center [819, 468] width 148 height 29
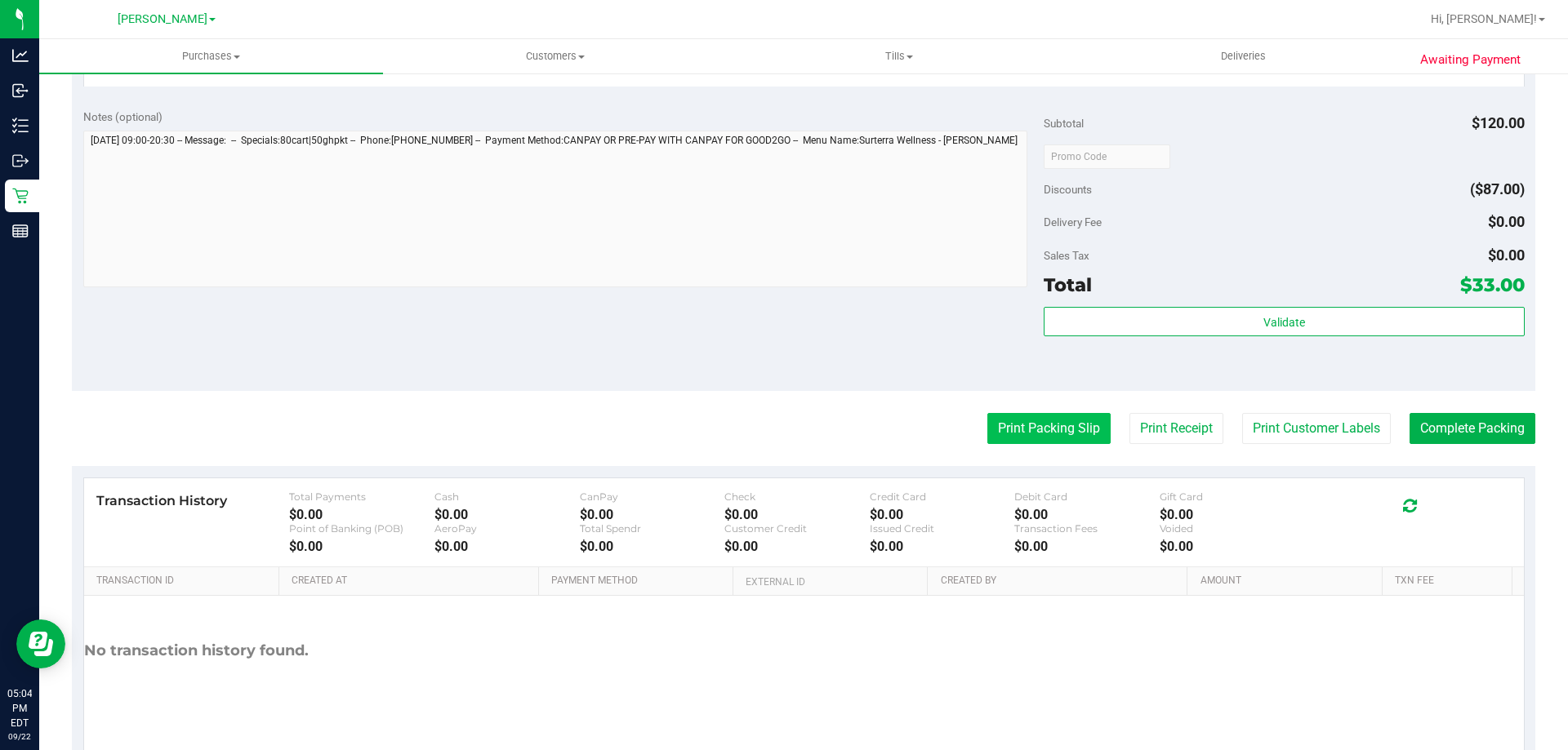
click at [1091, 430] on button "Print Packing Slip" at bounding box center [1048, 428] width 123 height 31
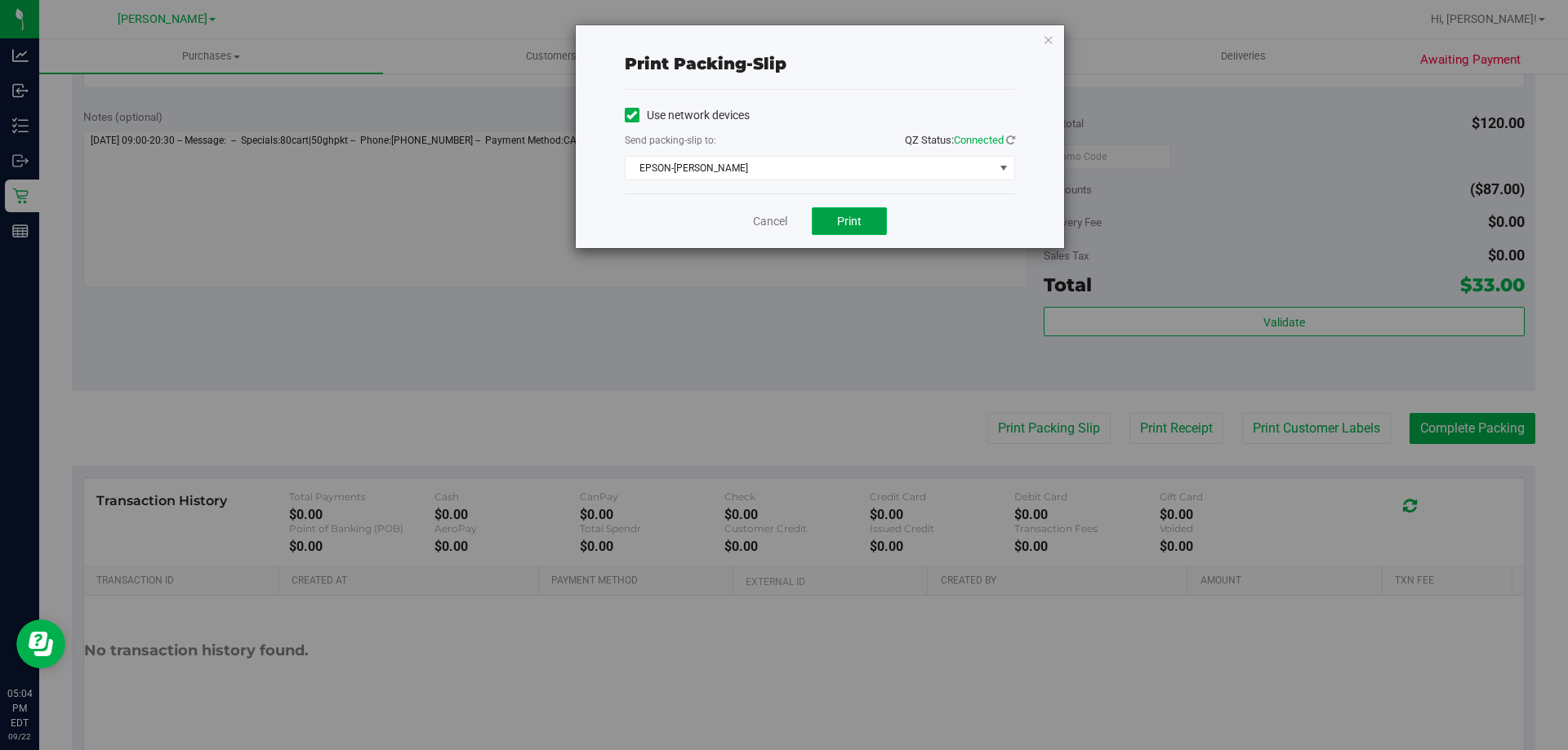
click at [856, 222] on span "Print" at bounding box center [849, 221] width 24 height 13
click at [762, 199] on div "Cancel Print" at bounding box center [819, 220] width 390 height 54
click at [768, 220] on link "Cancel" at bounding box center [770, 221] width 34 height 17
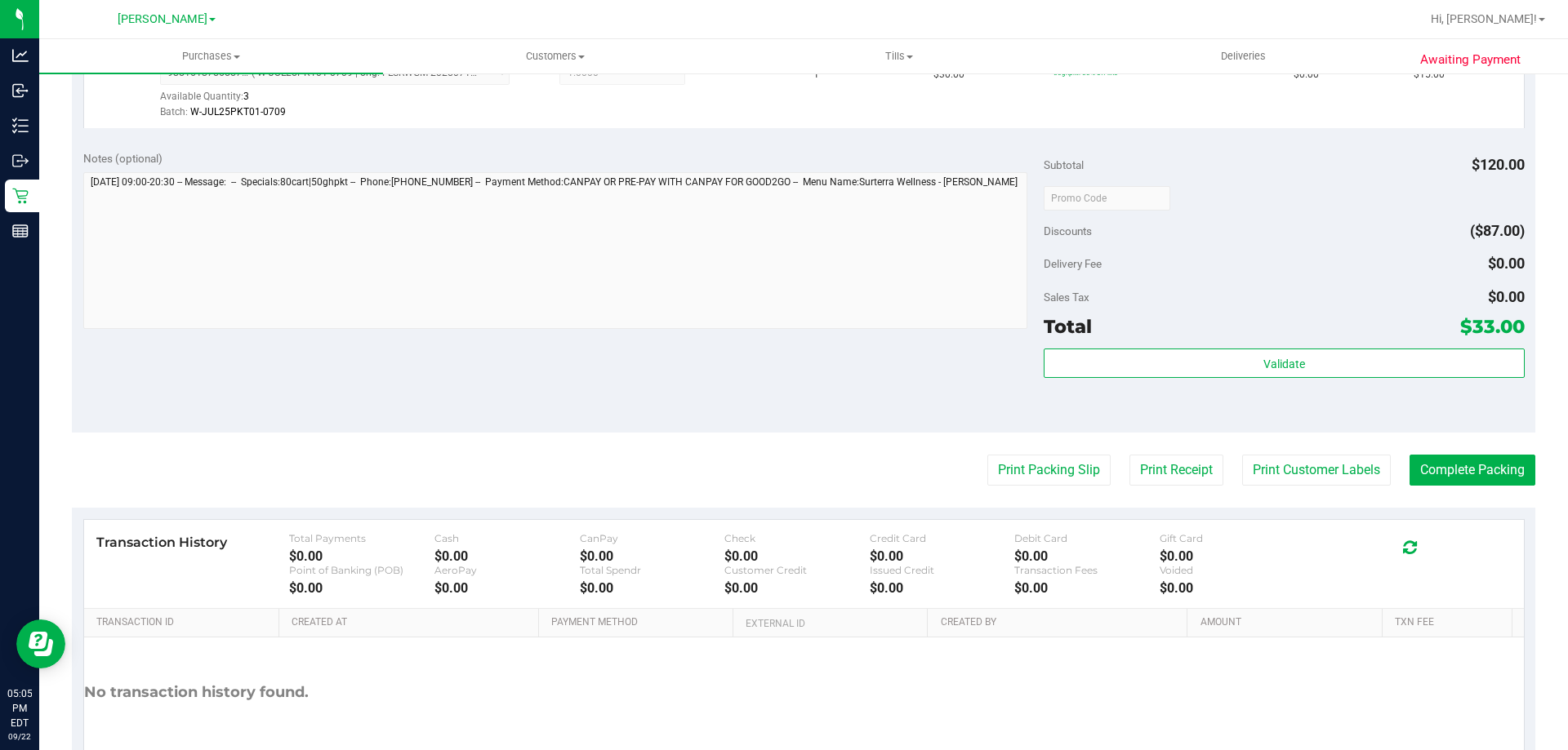
scroll to position [679, 0]
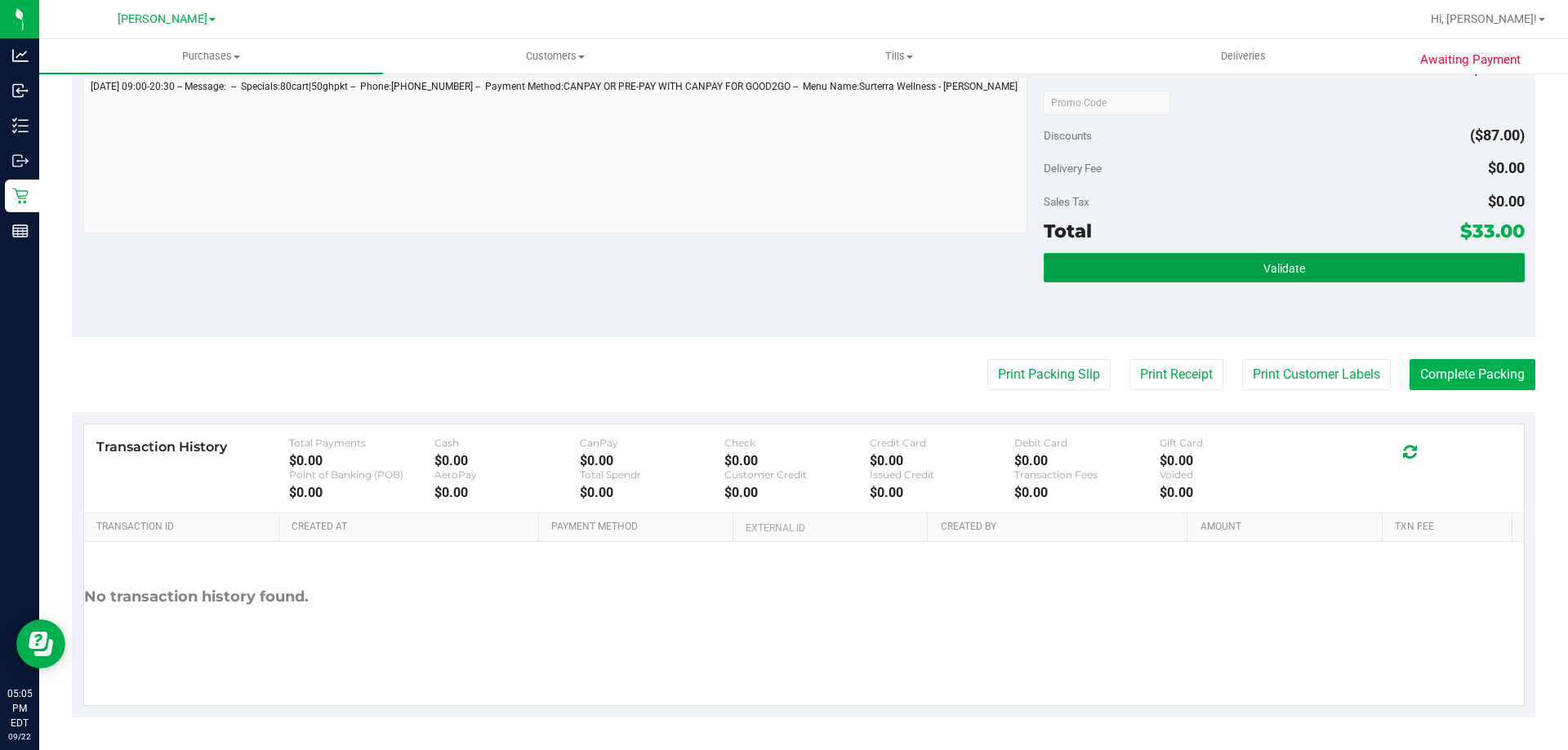
click at [1287, 267] on span "Validate" at bounding box center [1284, 269] width 42 height 13
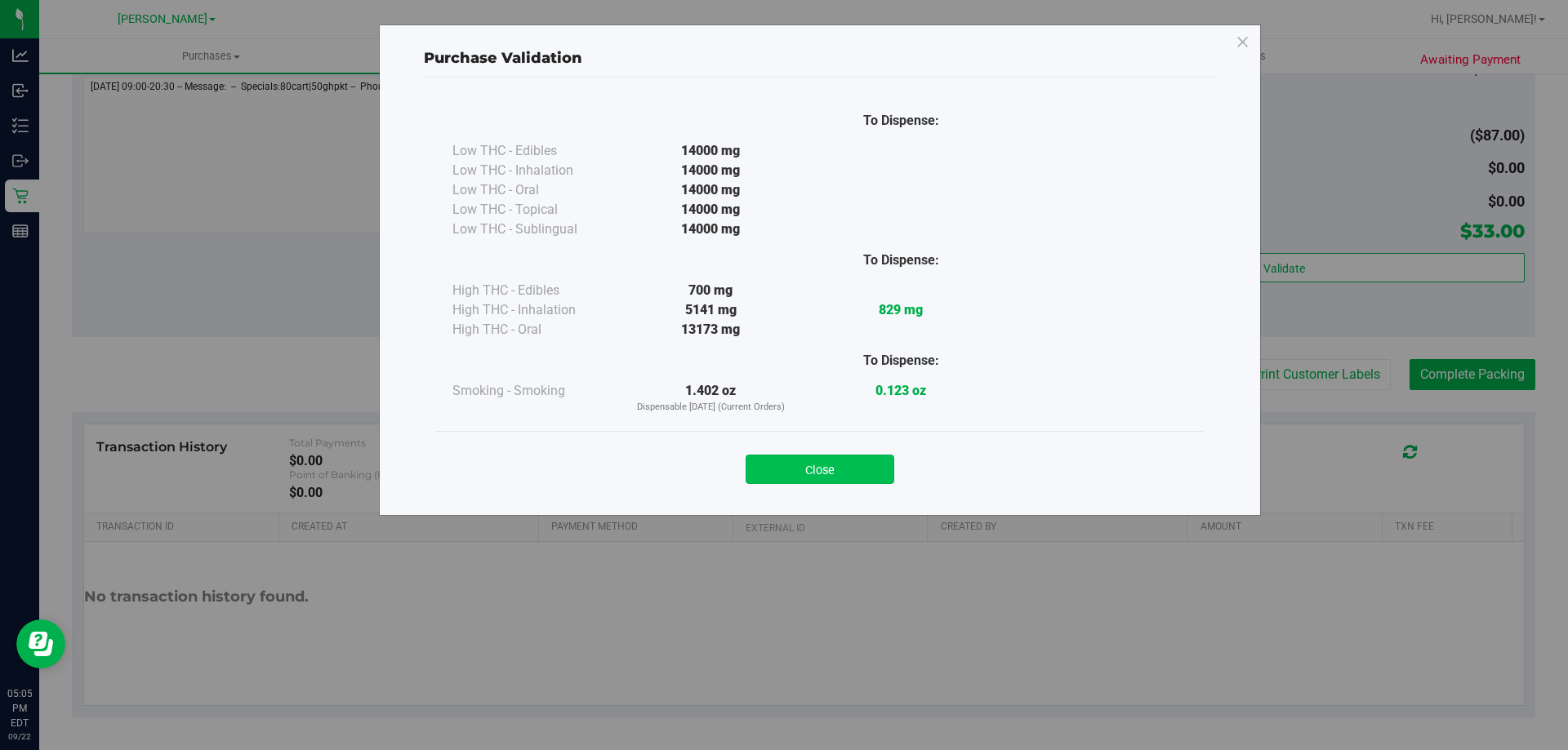
click at [843, 463] on button "Close" at bounding box center [819, 468] width 148 height 29
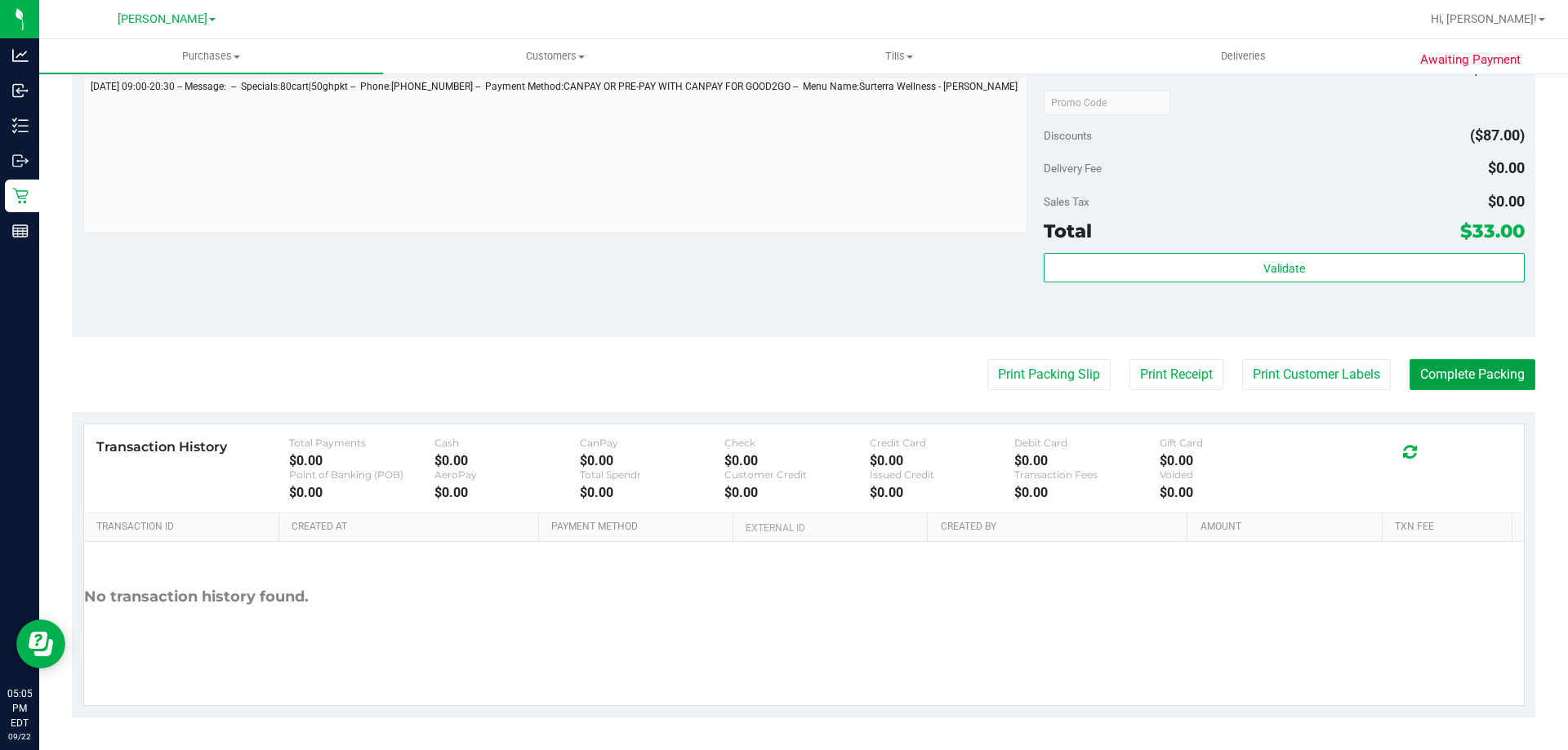
click at [1482, 361] on button "Complete Packing" at bounding box center [1472, 374] width 126 height 31
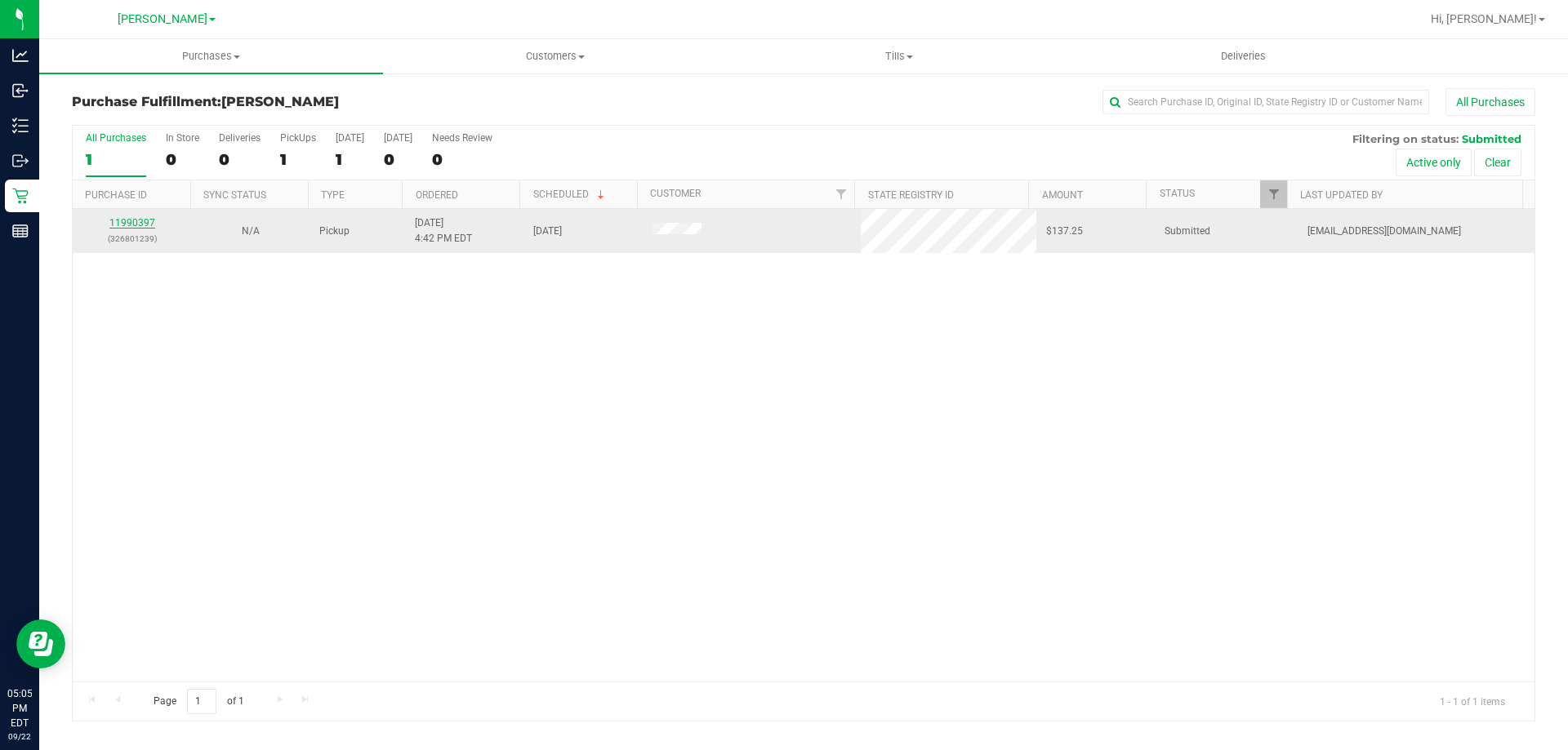
click at [139, 217] on link "11990397" at bounding box center [132, 223] width 46 height 12
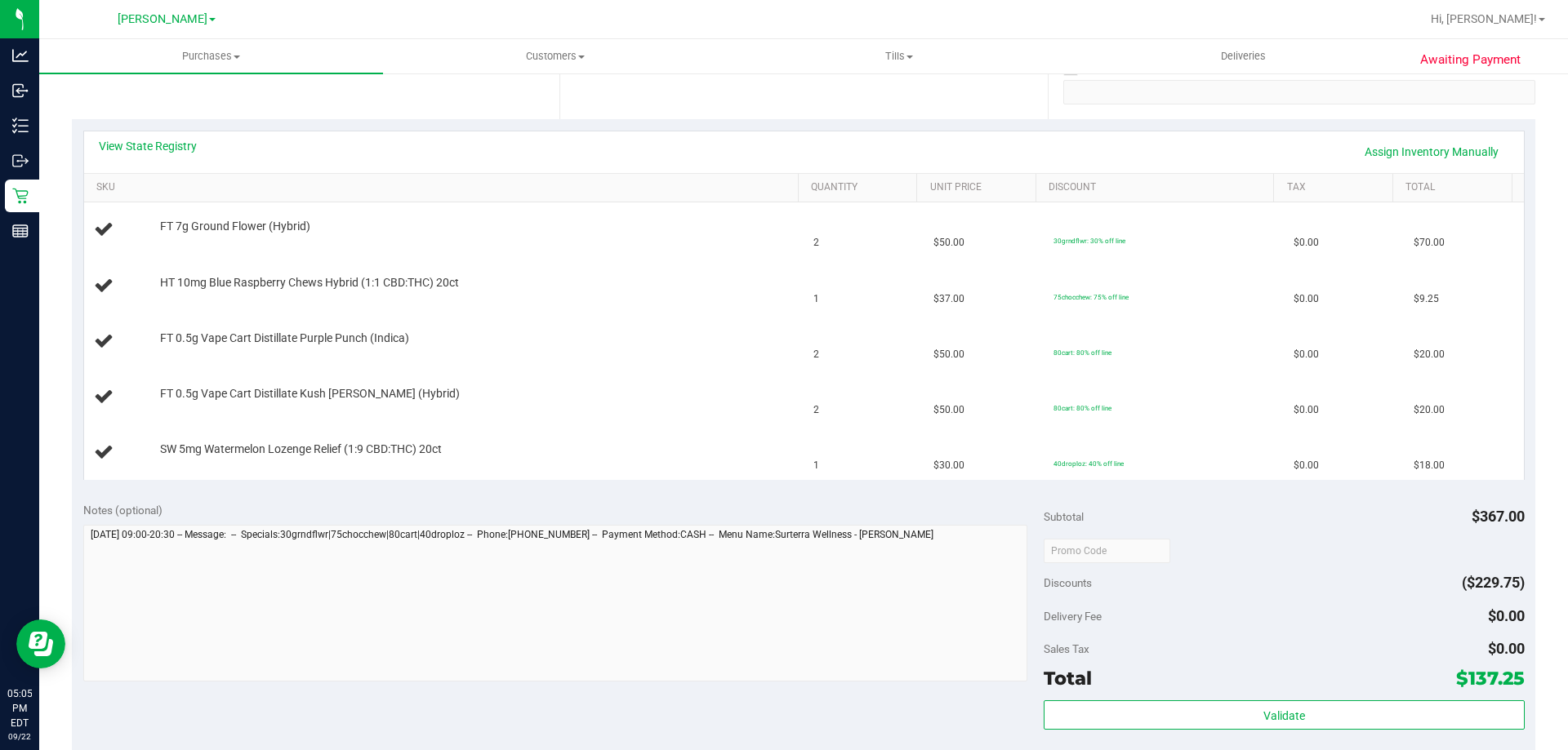
scroll to position [312, 0]
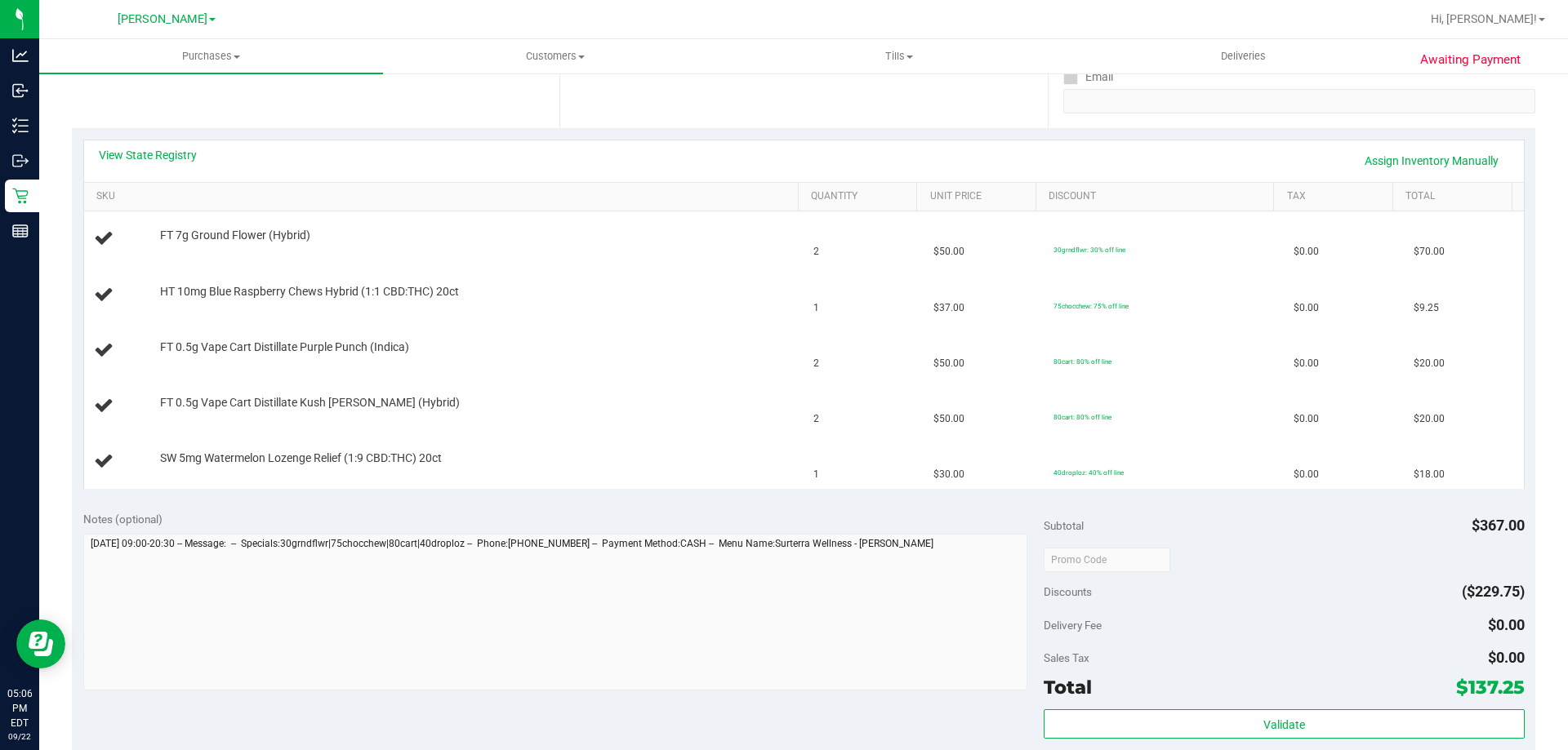
click at [252, 103] on div "Location Pickup Store [PERSON_NAME] Select Store [PERSON_NAME][GEOGRAPHIC_DATA]…" at bounding box center [315, 28] width 487 height 200
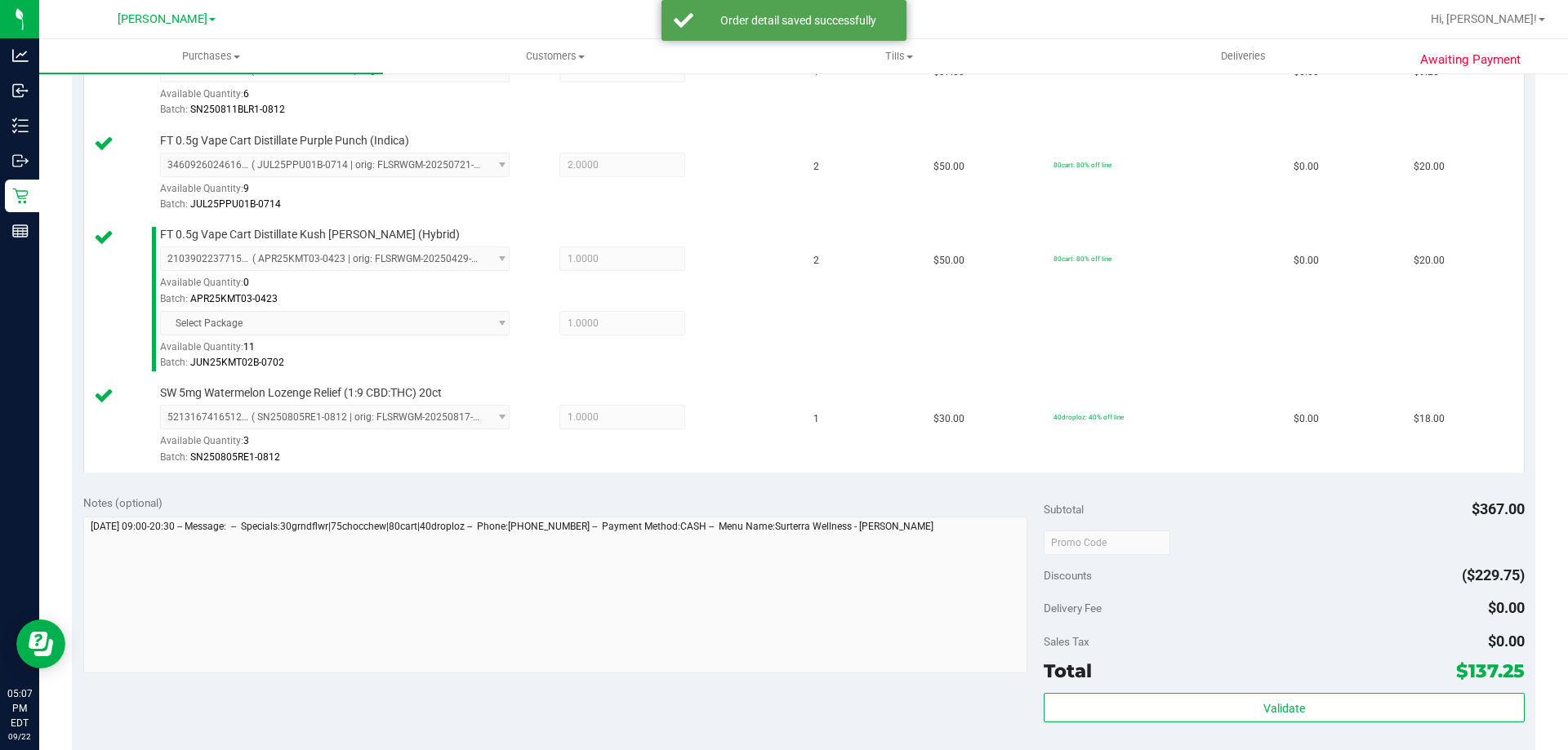
scroll to position [823, 0]
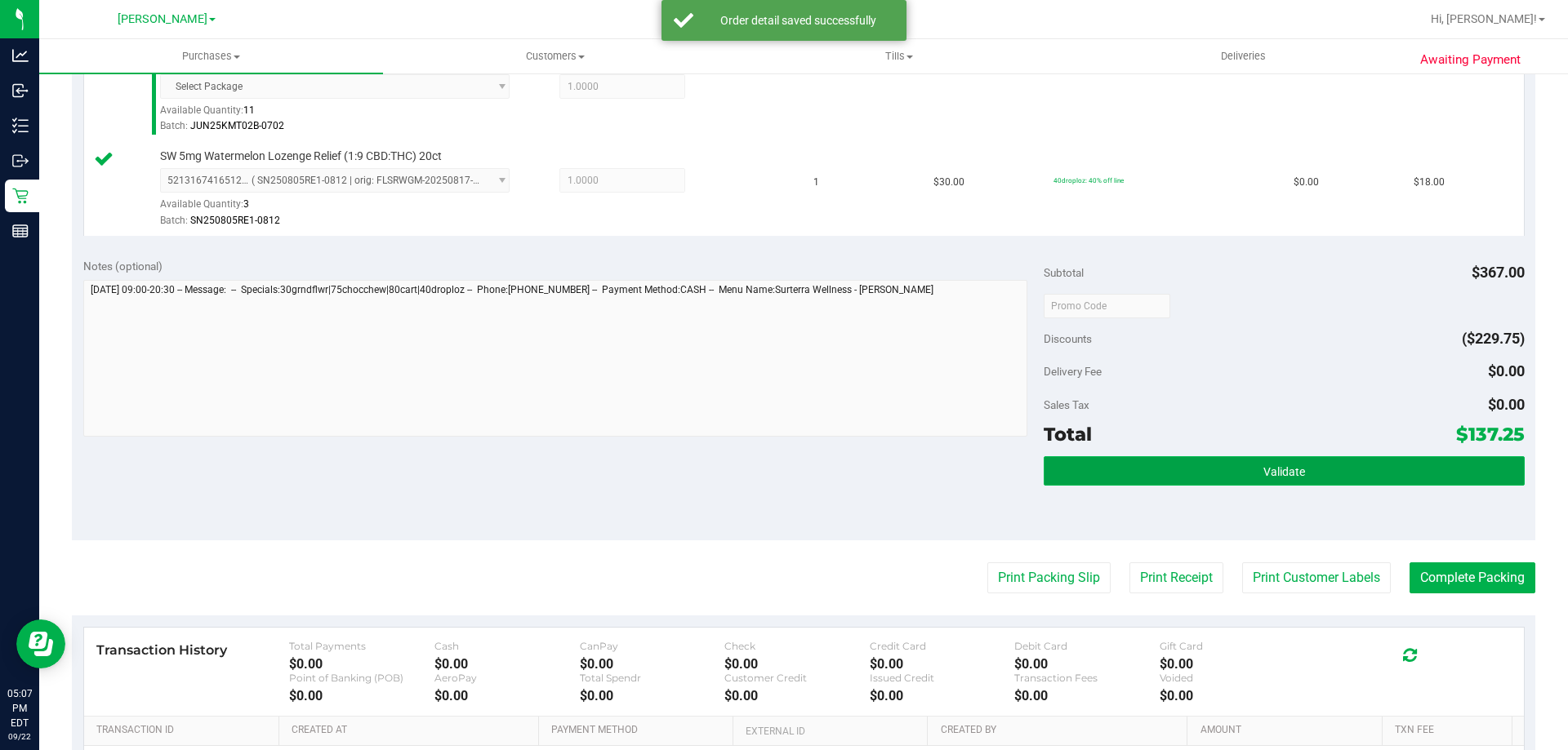
click at [1277, 470] on span "Validate" at bounding box center [1284, 472] width 42 height 13
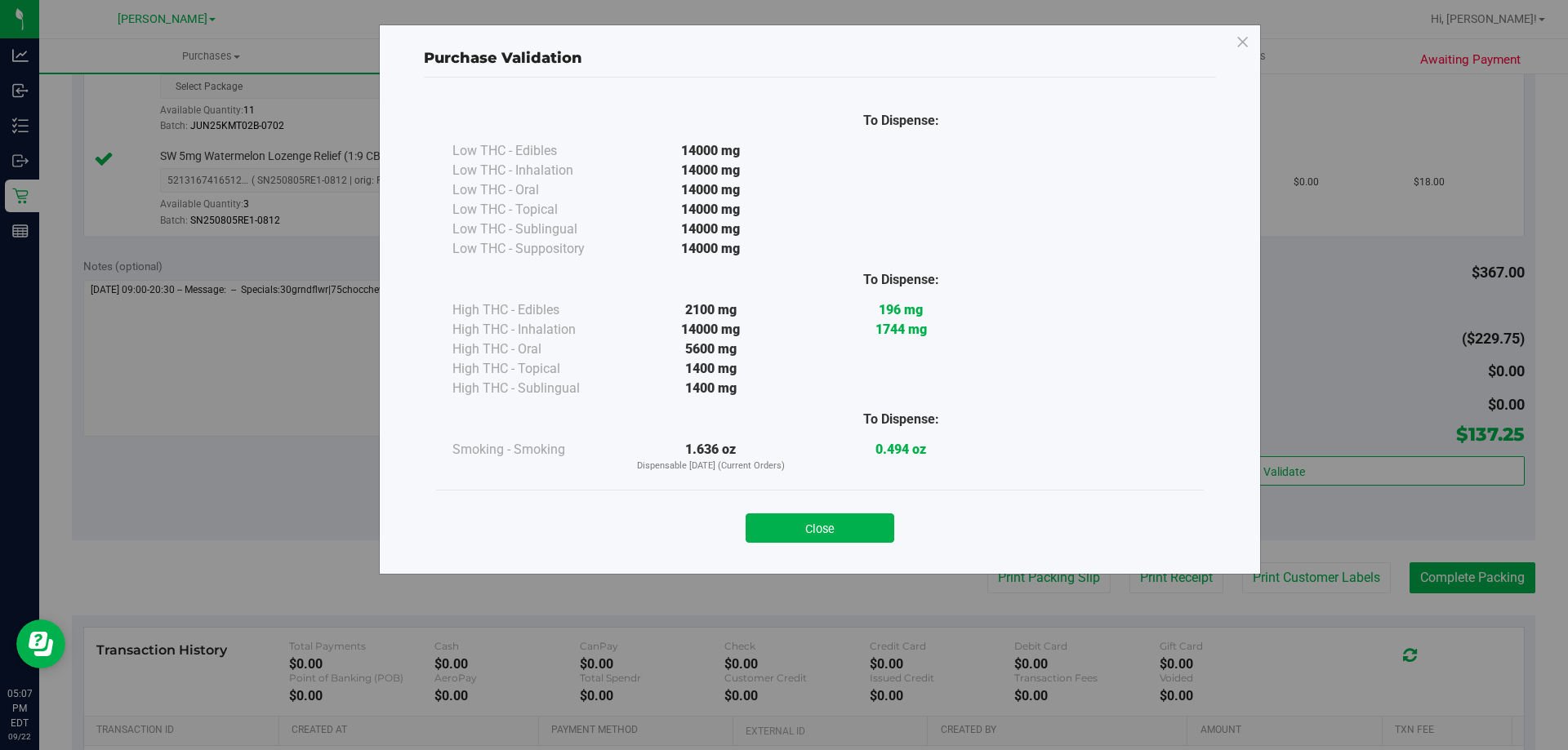
click at [805, 535] on button "Close" at bounding box center [819, 527] width 148 height 29
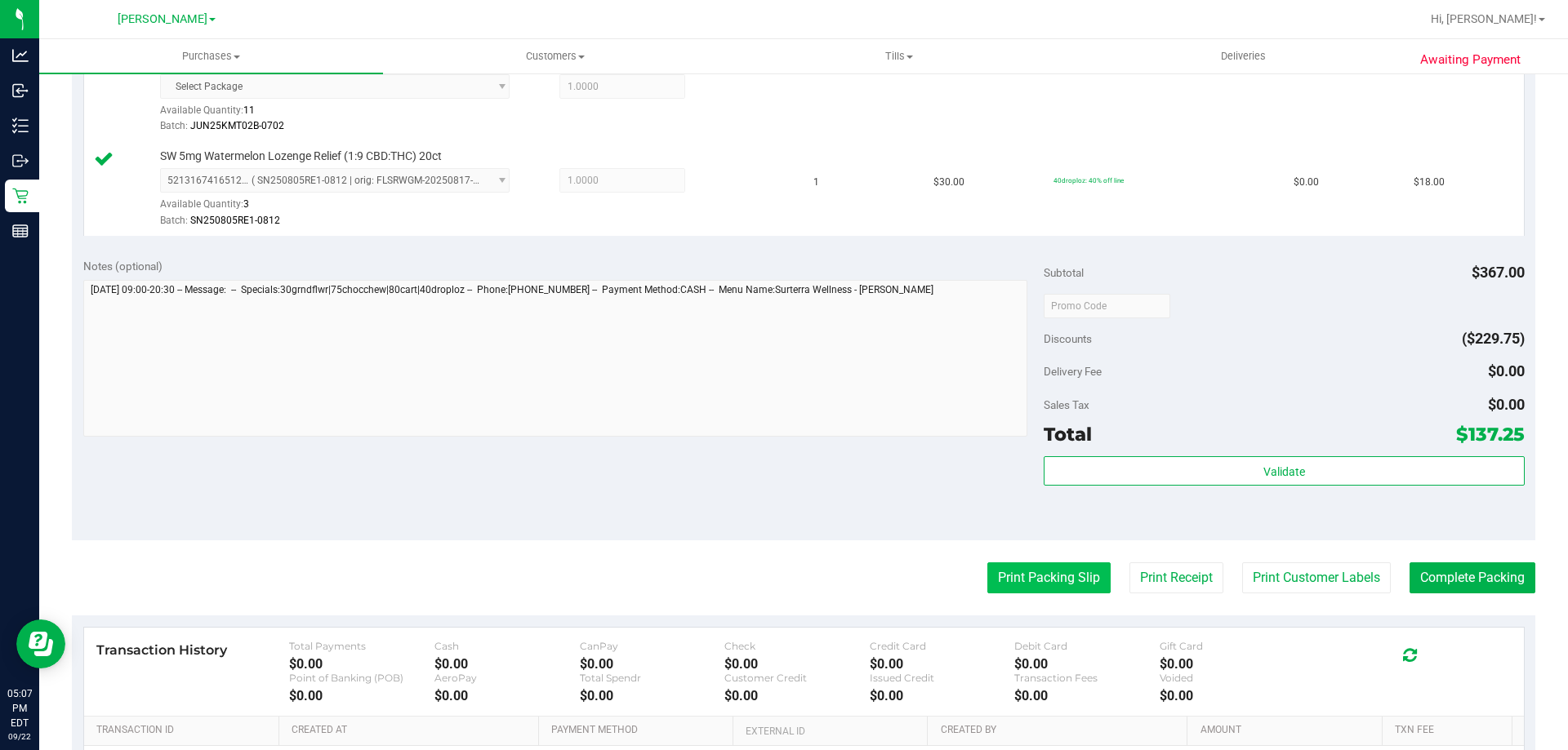
click at [1060, 581] on button "Print Packing Slip" at bounding box center [1048, 577] width 123 height 31
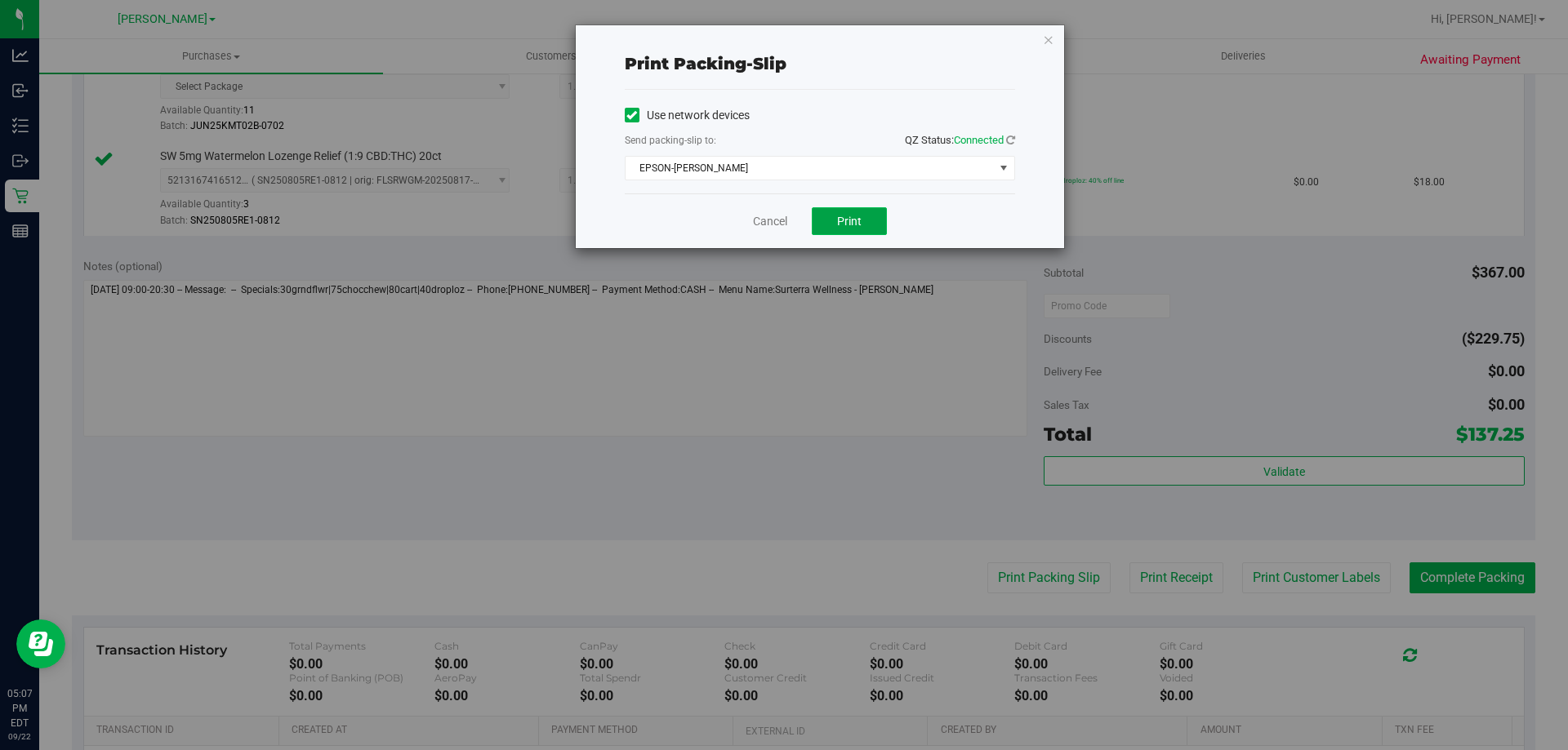
click at [832, 218] on button "Print" at bounding box center [849, 220] width 75 height 28
click at [776, 218] on link "Cancel" at bounding box center [770, 221] width 34 height 17
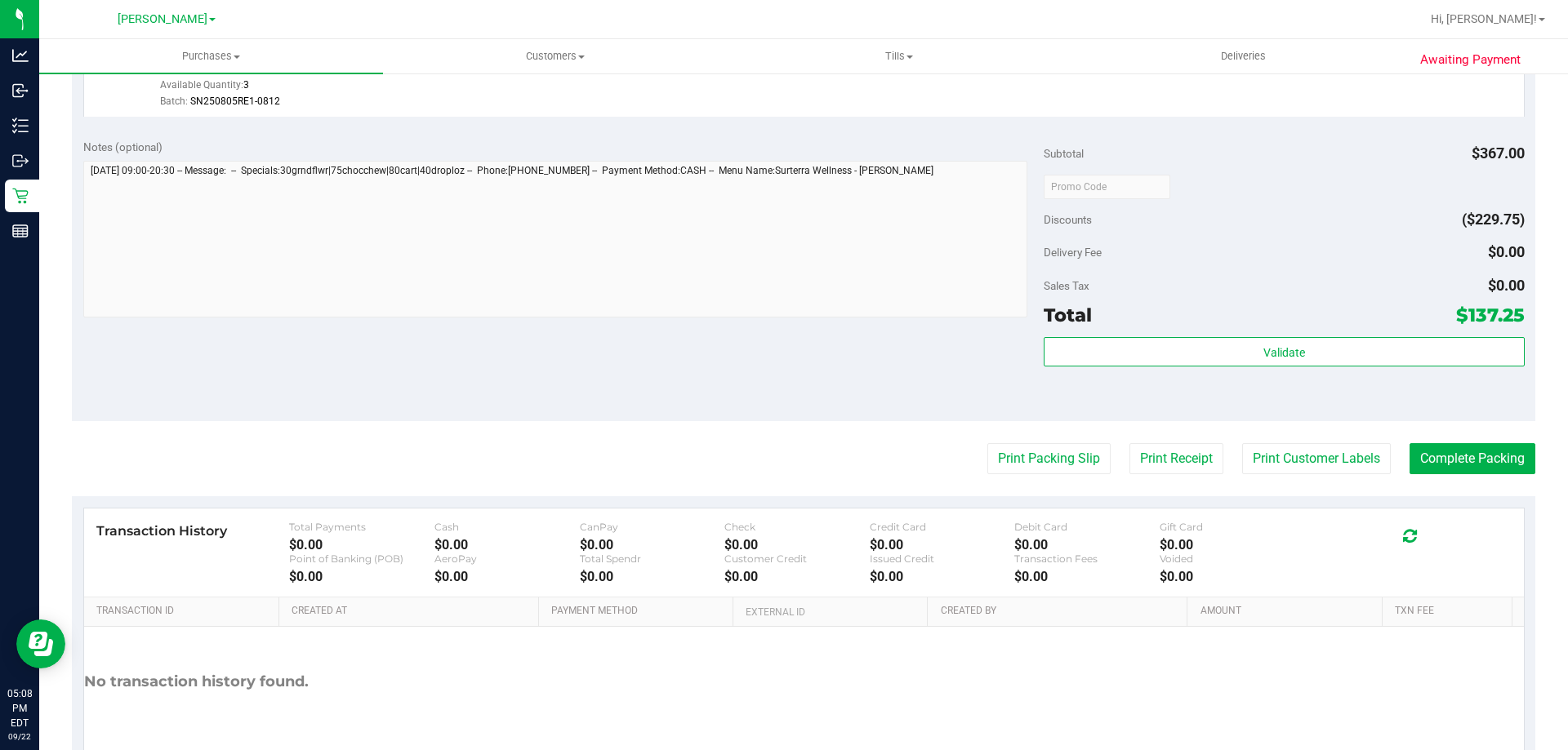
scroll to position [1026, 0]
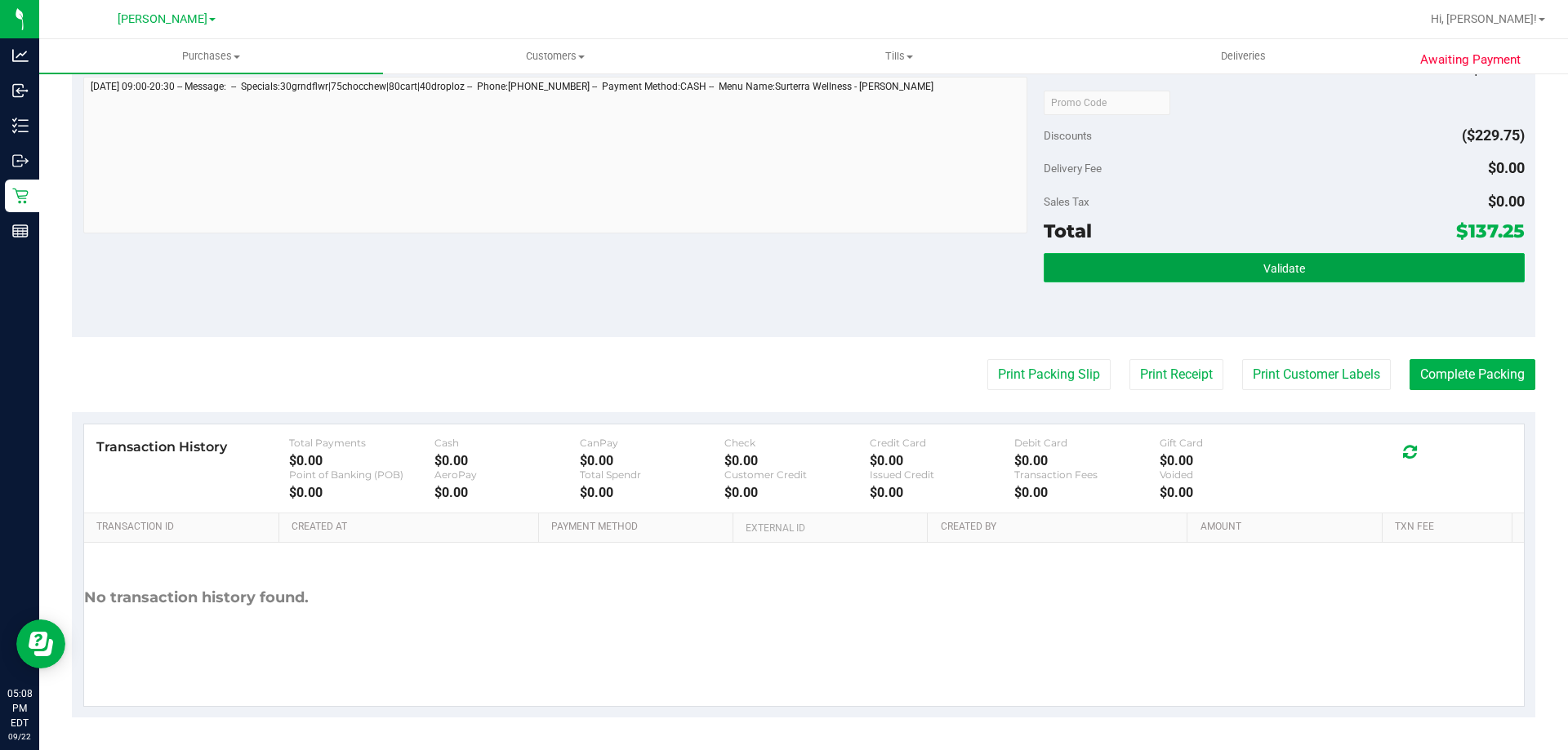
click at [1264, 263] on span "Validate" at bounding box center [1284, 269] width 42 height 13
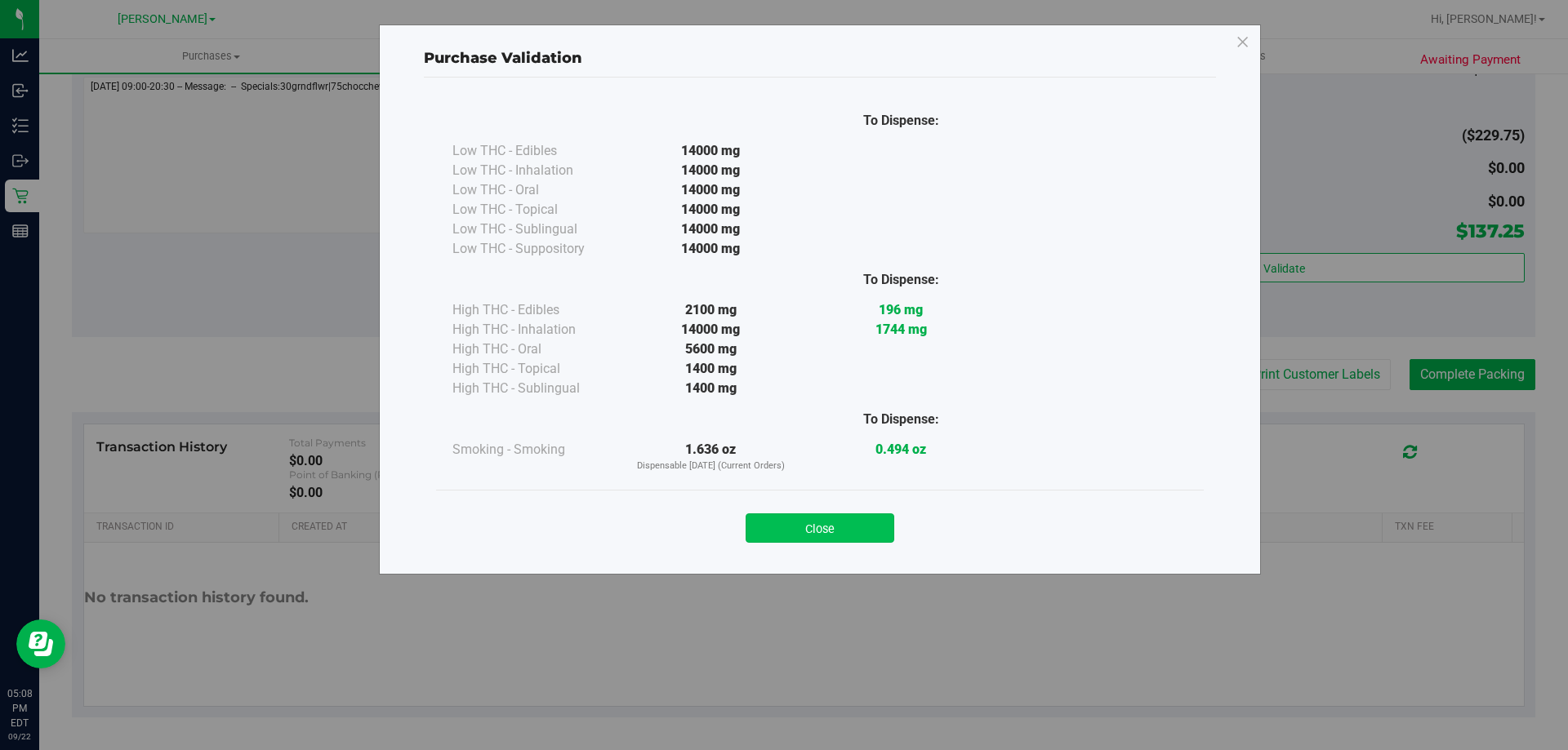
click at [822, 541] on button "Close" at bounding box center [819, 527] width 148 height 29
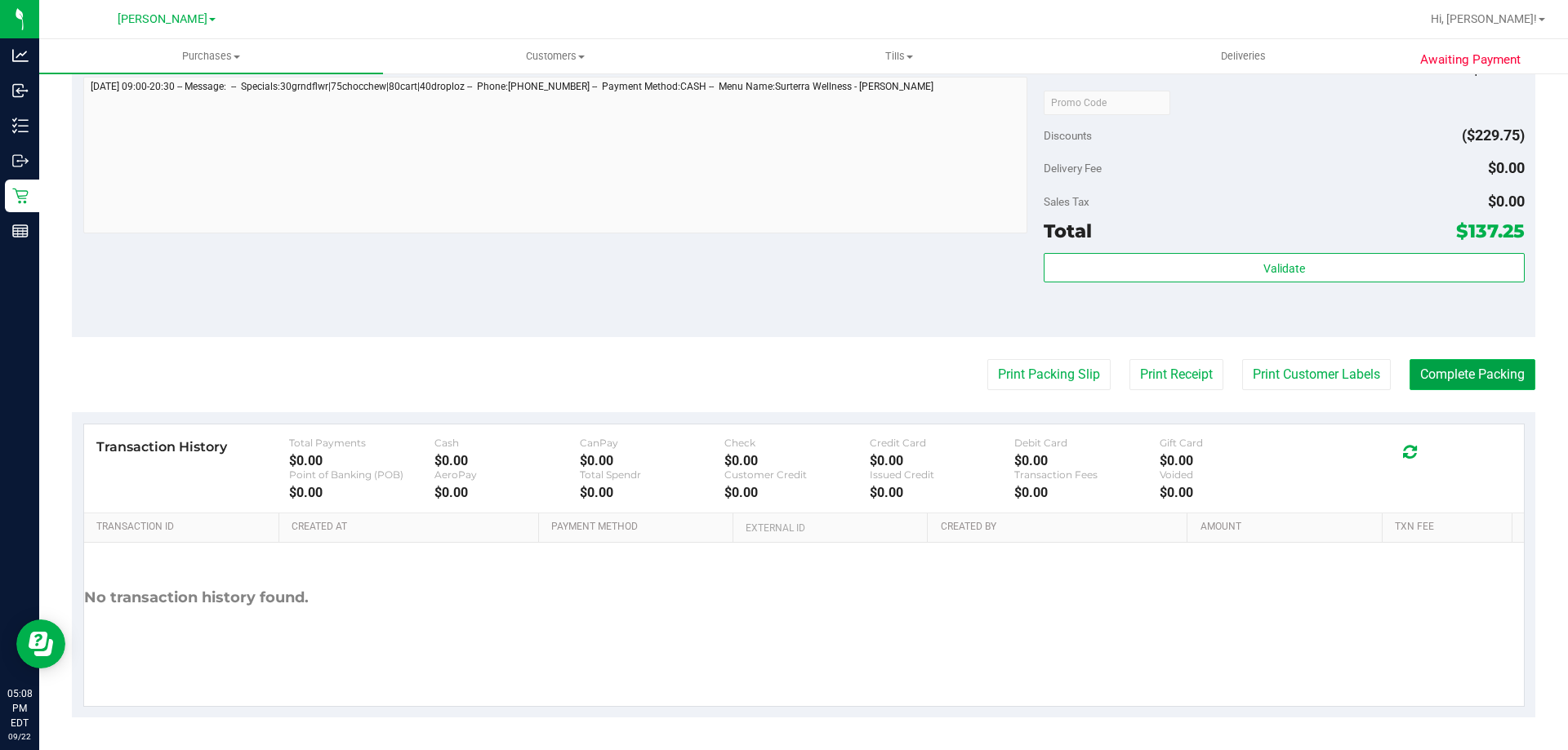
click at [1469, 382] on button "Complete Packing" at bounding box center [1472, 374] width 126 height 31
